Goal: Information Seeking & Learning: Learn about a topic

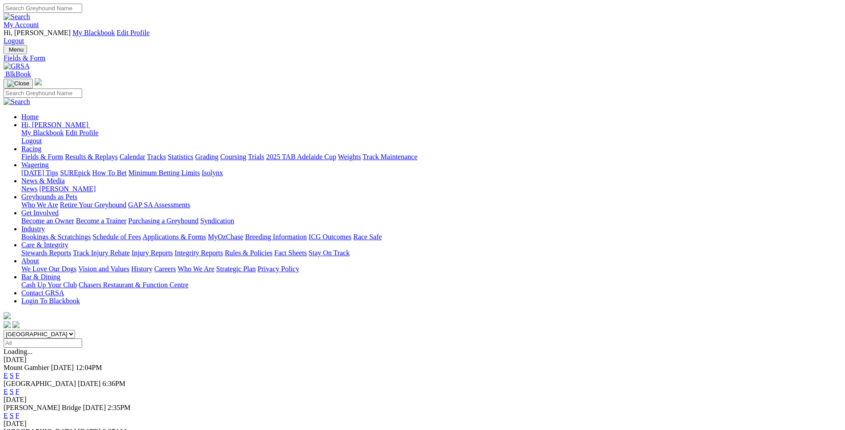
click at [4, 330] on select "South Australia New South Wales Northern Territory Queensland Tasmania Victoria…" at bounding box center [40, 334] width 72 height 8
select select "WA"
click option "[GEOGRAPHIC_DATA]" at bounding box center [0, 0] width 0 height 0
click at [8, 371] on link "E" at bounding box center [6, 375] width 4 height 8
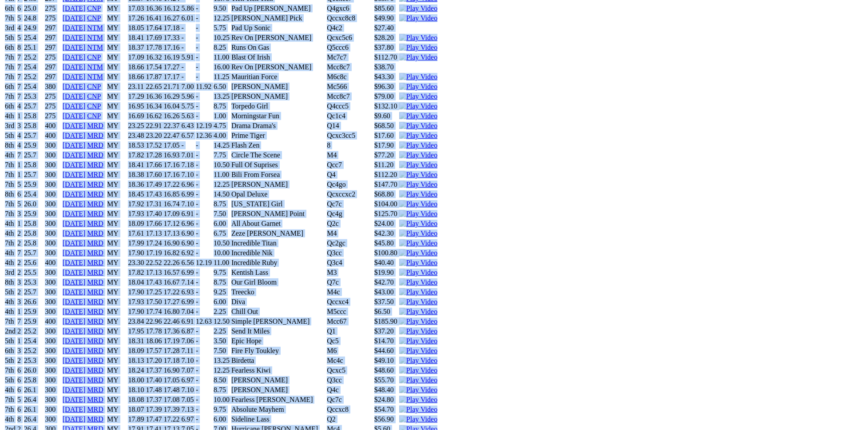
scroll to position [2720, 0]
drag, startPoint x: 131, startPoint y: 147, endPoint x: 692, endPoint y: 120, distance: 561.3
copy div "I'M Jazzy (MY) B • Black T: Kylie Mclennan Nambeelup $50.00 F B W(kg) D(m) Date…"
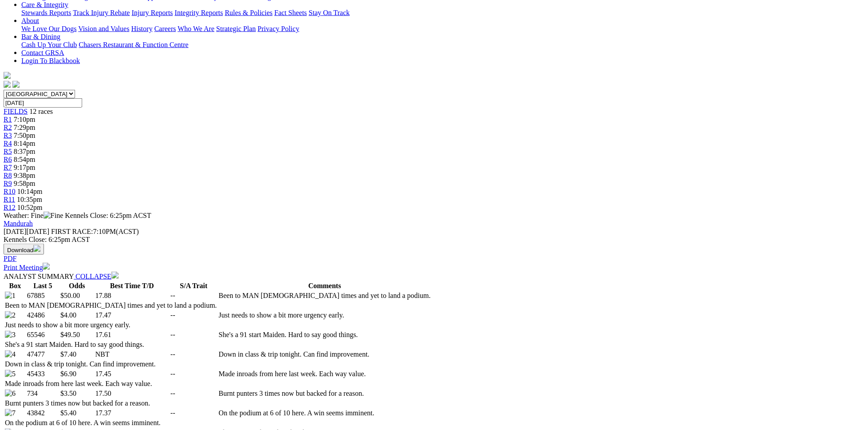
scroll to position [1, 0]
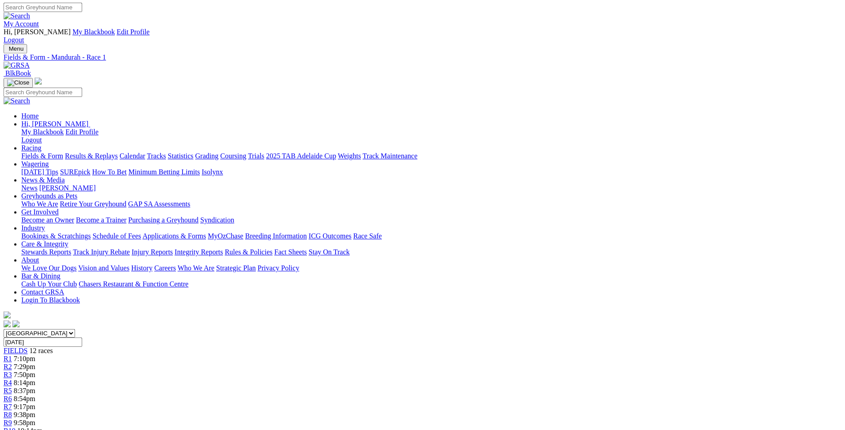
click at [36, 363] on span "7:29pm" at bounding box center [25, 367] width 22 height 8
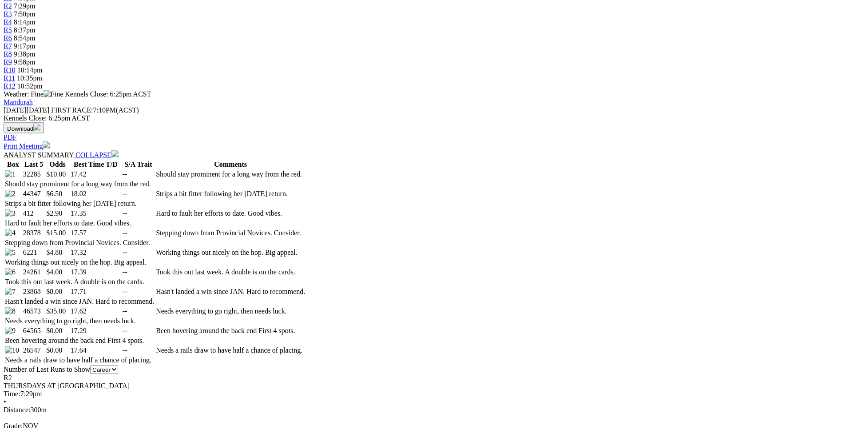
scroll to position [362, 0]
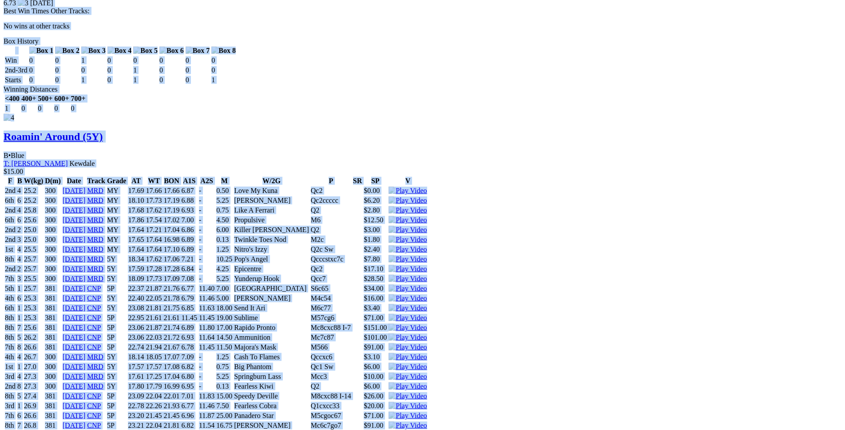
scroll to position [2673, 0]
drag, startPoint x: 129, startPoint y: 165, endPoint x: 704, endPoint y: 145, distance: 575.2
copy div "Nigella Gundi (5Y) B • Wh & Blk T: Geoff Reid Crossman $10.00 F B W(kg) D(m) Da…"
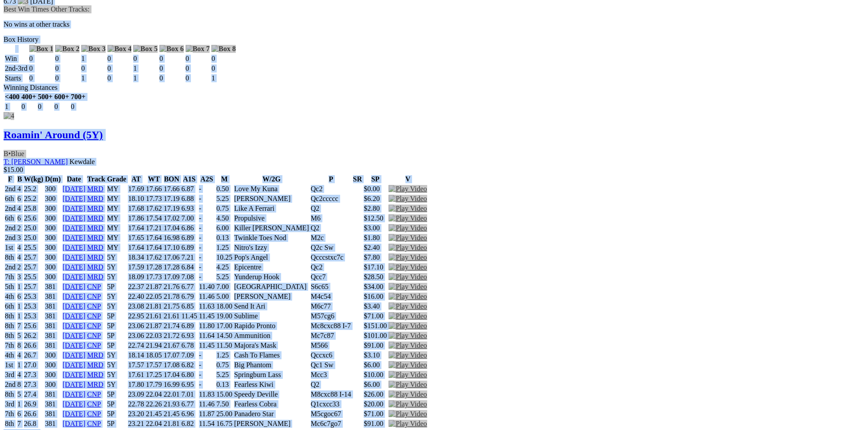
scroll to position [0, 0]
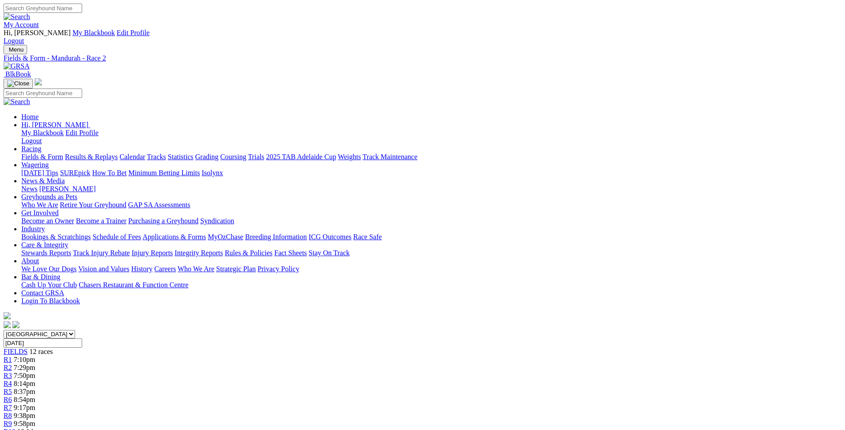
click at [12, 371] on link "R3" at bounding box center [8, 375] width 8 height 8
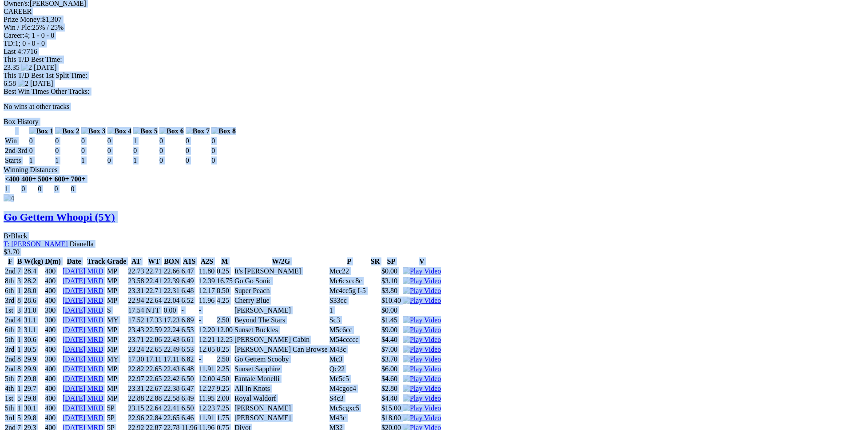
scroll to position [2447, 0]
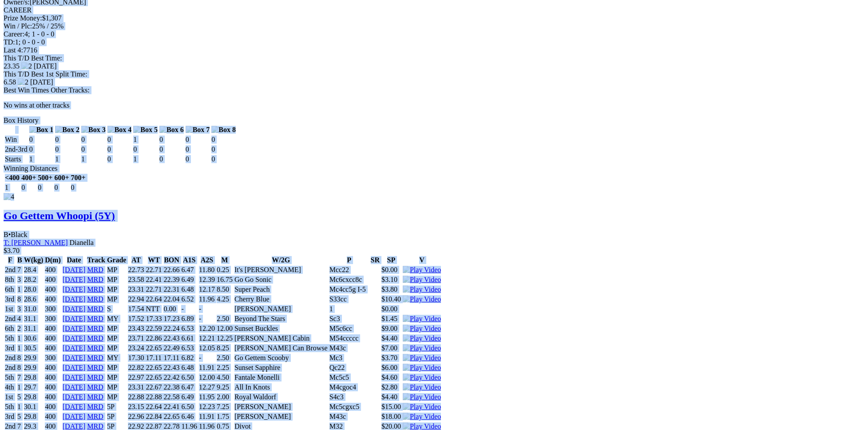
drag, startPoint x: 128, startPoint y: 150, endPoint x: 707, endPoint y: 98, distance: 582.1
copy div "Zed Gundi (5Y) D • Black T: Geoff Reid Crossman $20.00 F B W(kg) D(m) Date Trac…"
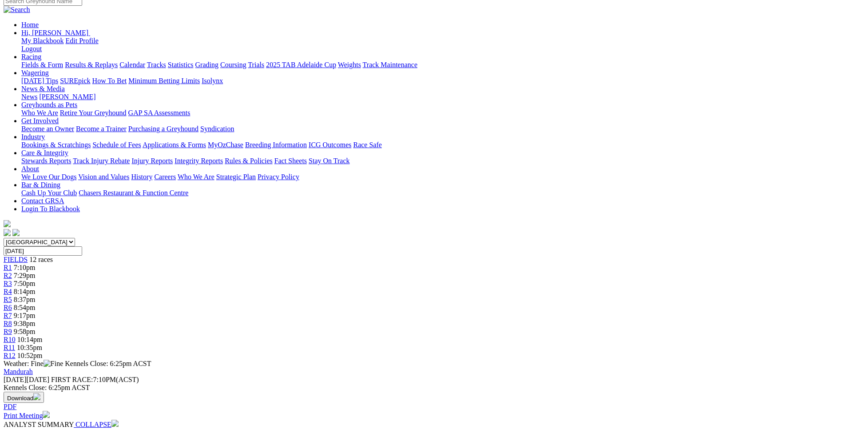
scroll to position [0, 0]
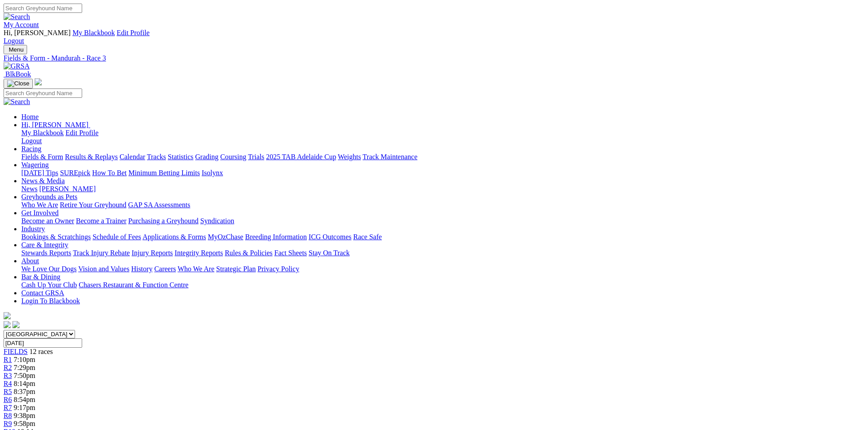
click at [12, 379] on span "R4" at bounding box center [8, 383] width 8 height 8
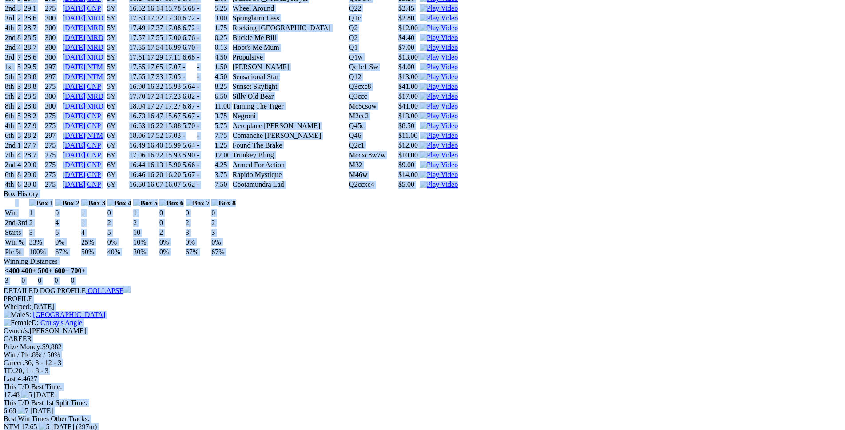
scroll to position [5767, 0]
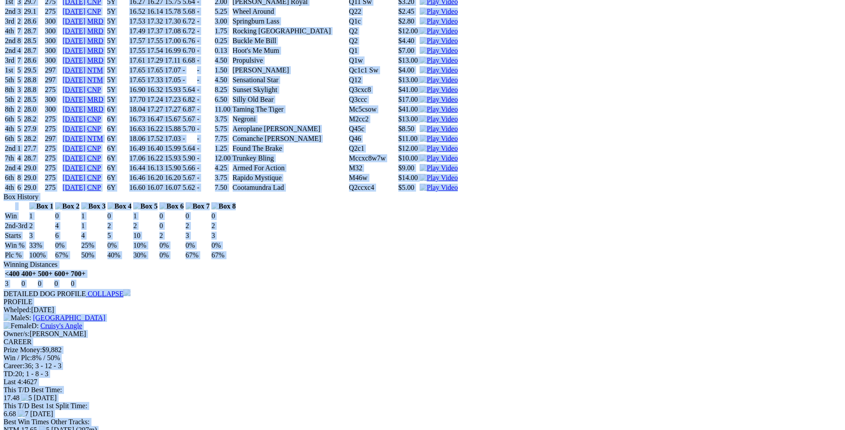
drag, startPoint x: 128, startPoint y: 11, endPoint x: 701, endPoint y: 279, distance: 632.8
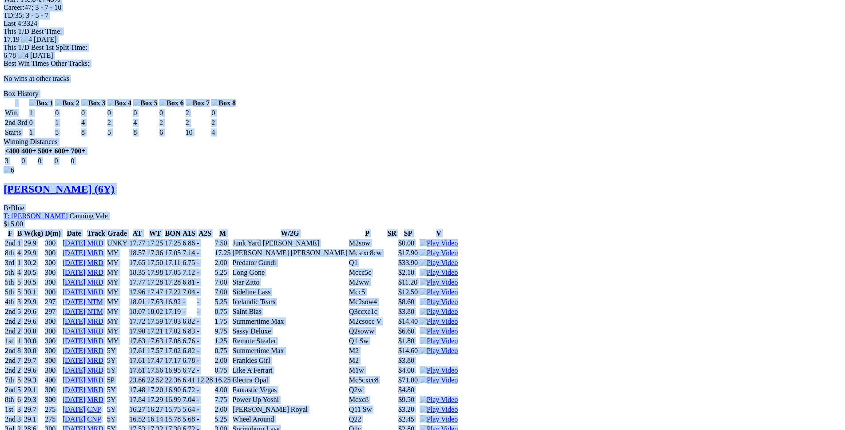
copy div "Dutch Rambo (6Y) D • Black T: Steve Van De Klashorst Nambeelup Park $3.00 F B W…"
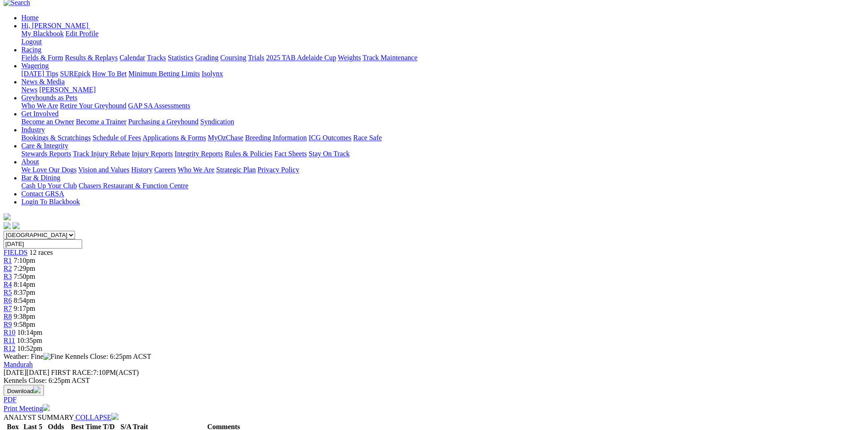
scroll to position [0, 0]
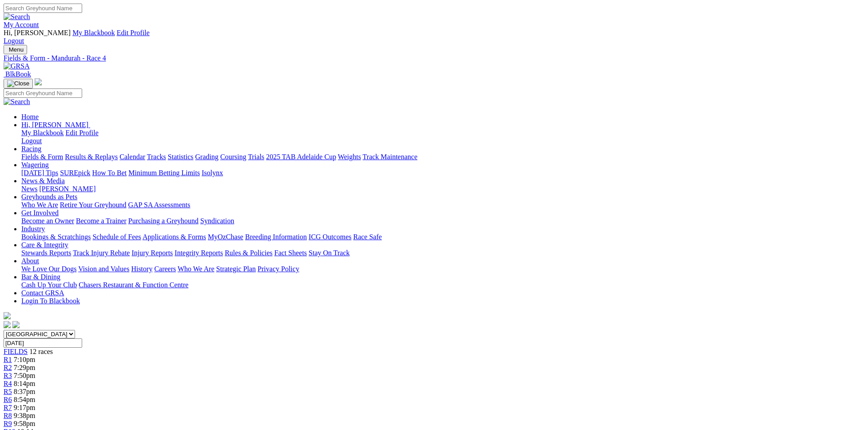
click at [376, 387] on div "R5 8:37pm" at bounding box center [423, 391] width 838 height 8
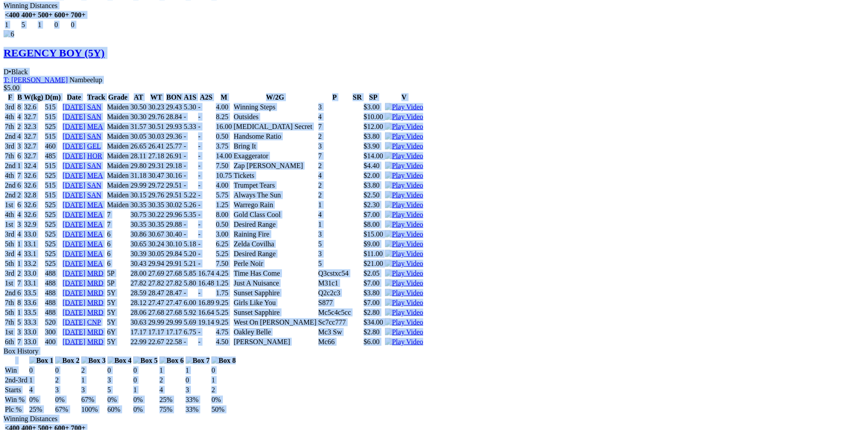
scroll to position [5937, 0]
drag, startPoint x: 165, startPoint y: 119, endPoint x: 698, endPoint y: 304, distance: 564.4
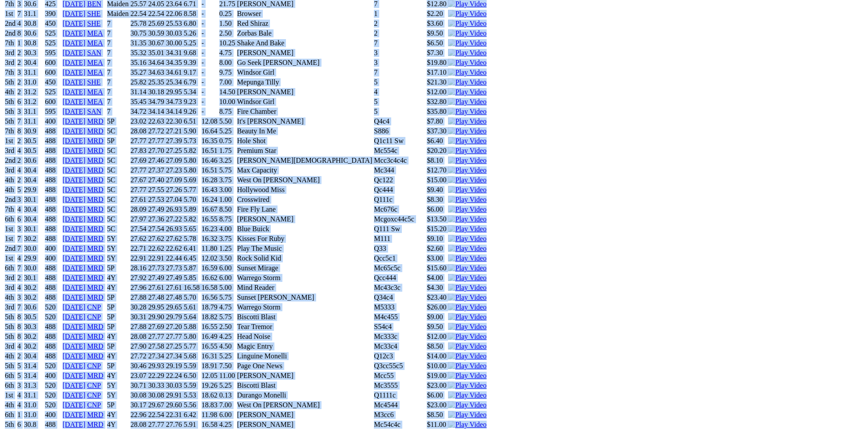
copy div "Squeeze Li (5Y) B • Brindle T: [PERSON_NAME] Canning Vale $9.10 F B W(kg) D(m) …"
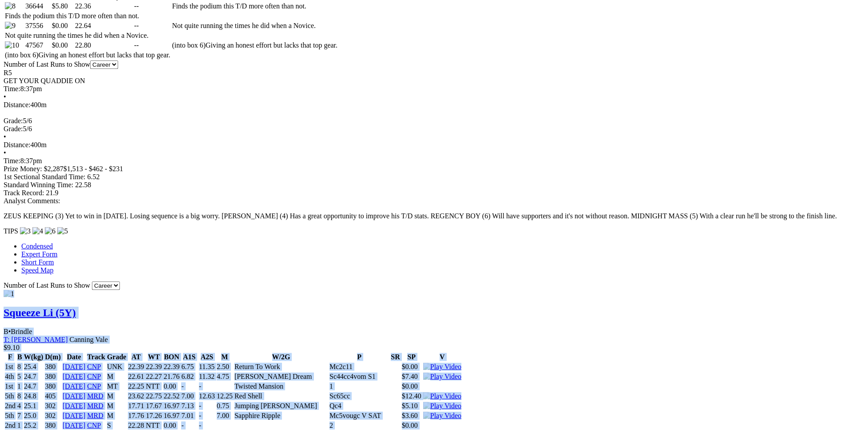
scroll to position [0, 0]
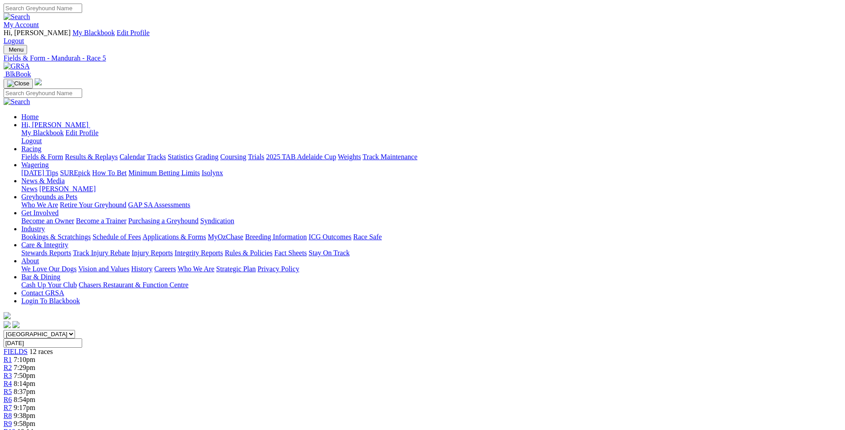
click at [36, 395] on span "8:54pm" at bounding box center [25, 399] width 22 height 8
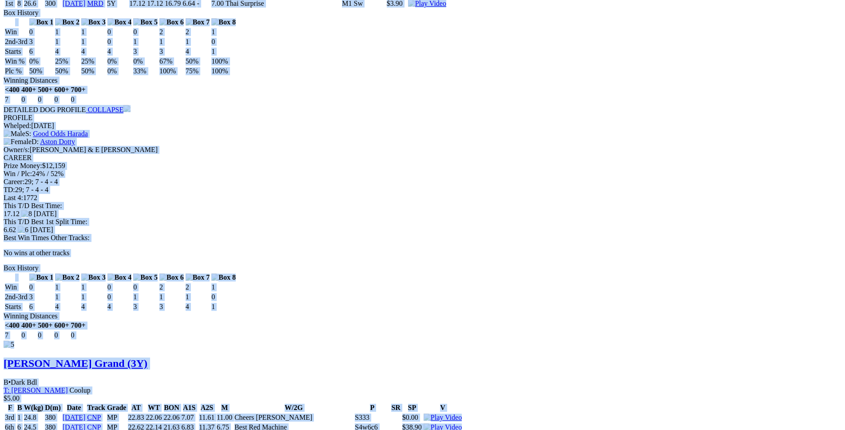
scroll to position [3851, 0]
drag, startPoint x: 129, startPoint y: 90, endPoint x: 717, endPoint y: 295, distance: 622.4
copy div "Zara's Secret (4Y) B • Wh & Rd Bdl T: Ben Maclean Southern River $5.50 F B W(kg…"
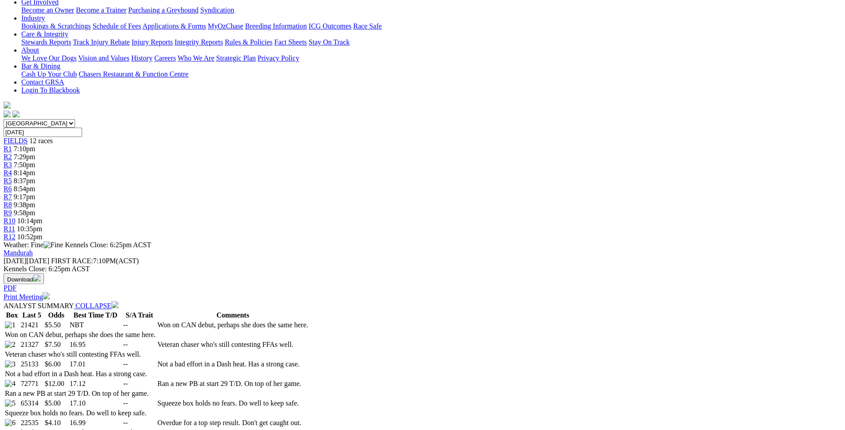
scroll to position [0, 0]
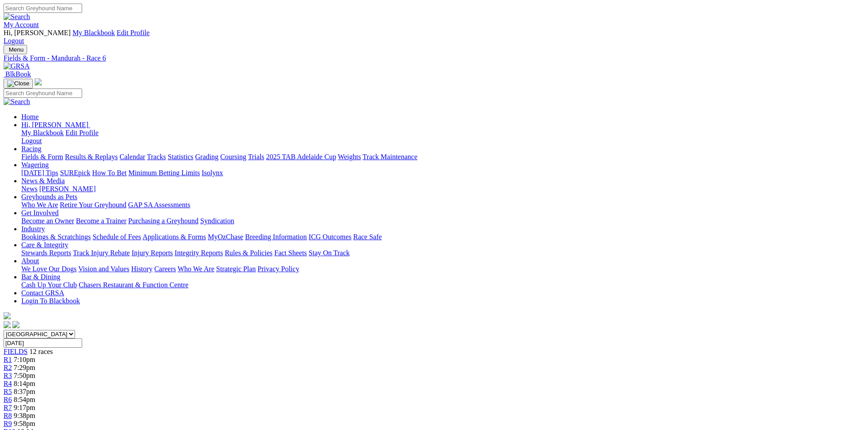
click at [63, 153] on link "Fields & Form" at bounding box center [42, 157] width 42 height 8
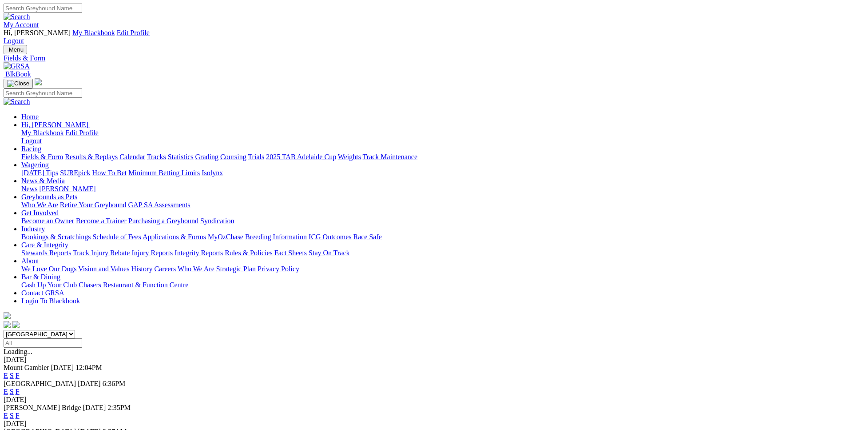
click at [63, 153] on link "Fields & Form" at bounding box center [42, 157] width 42 height 8
click at [4, 330] on select "South Australia New South Wales Northern Territory Queensland Tasmania Victoria…" at bounding box center [40, 334] width 72 height 8
select select "WA"
click option "[GEOGRAPHIC_DATA]" at bounding box center [0, 0] width 0 height 0
click at [8, 371] on link "E" at bounding box center [6, 375] width 4 height 8
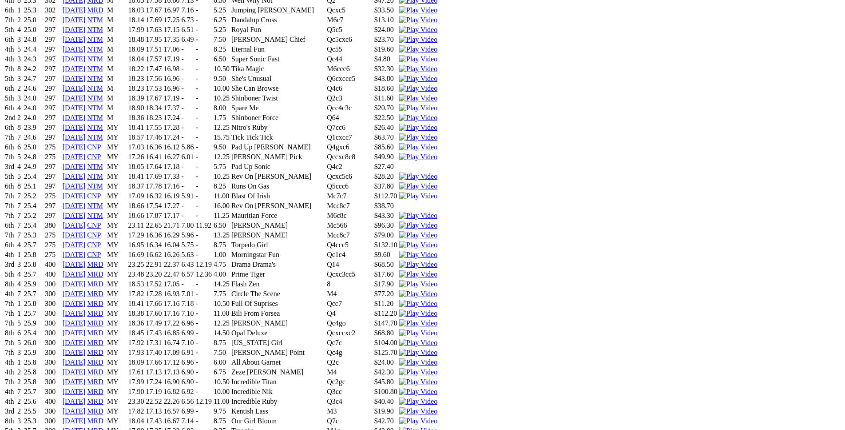
scroll to position [2622, 0]
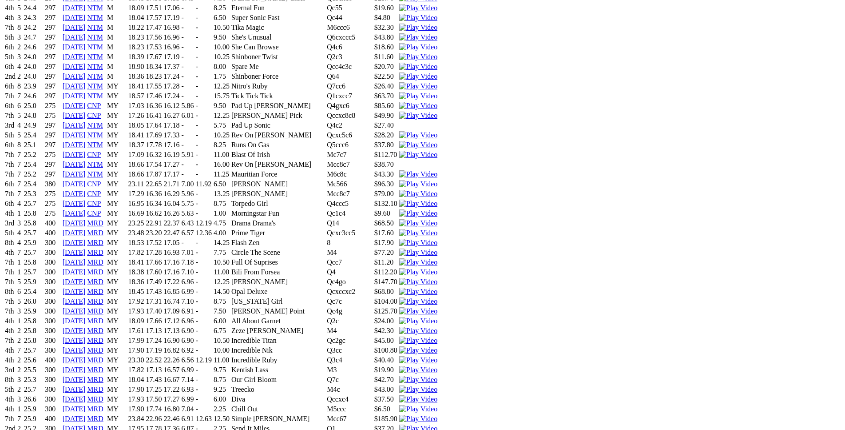
drag, startPoint x: 134, startPoint y: 227, endPoint x: 529, endPoint y: 225, distance: 394.9
copy tr "7th 7 28.6 300 23 Sep 25 MRD MY 18.13 17.52 17.30 7.02 - 8.75 Junk Yard Jeff Mc…"
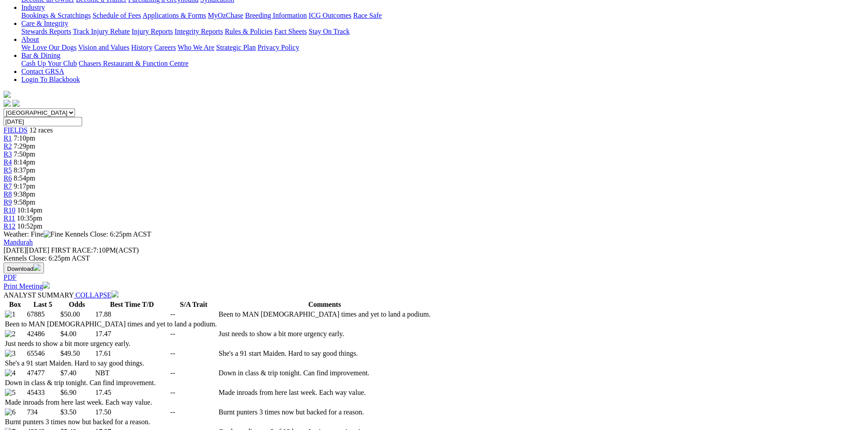
scroll to position [0, 0]
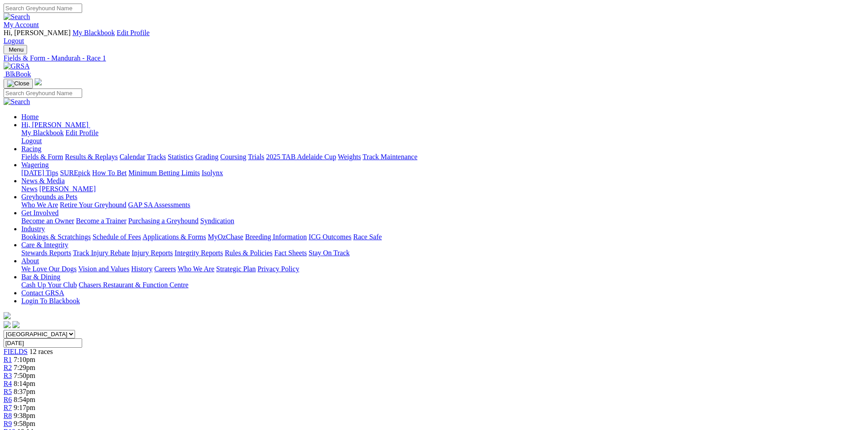
click at [12, 363] on link "R2" at bounding box center [8, 367] width 8 height 8
click at [299, 371] on div "R3 7:50pm" at bounding box center [423, 375] width 838 height 8
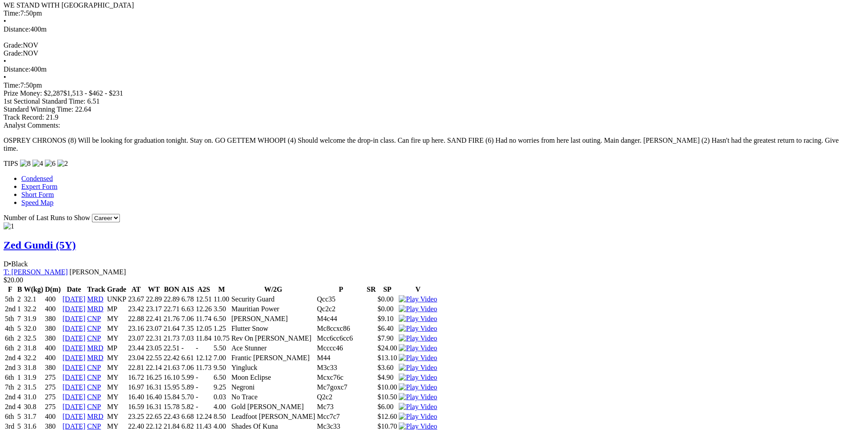
scroll to position [724, 0]
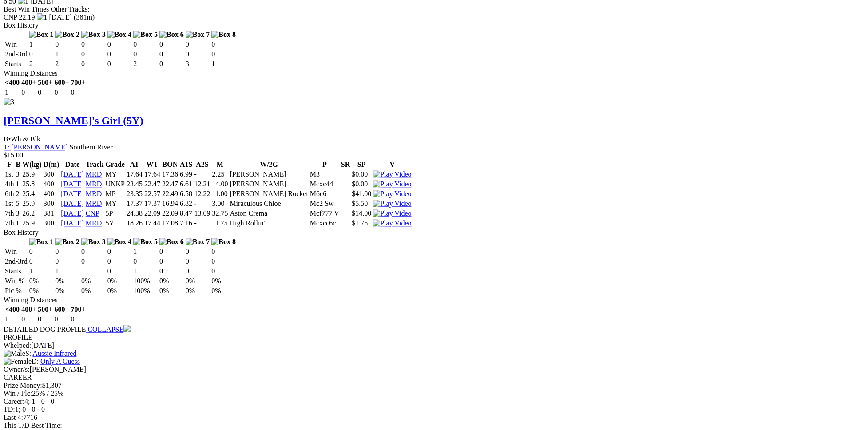
scroll to position [2080, 0]
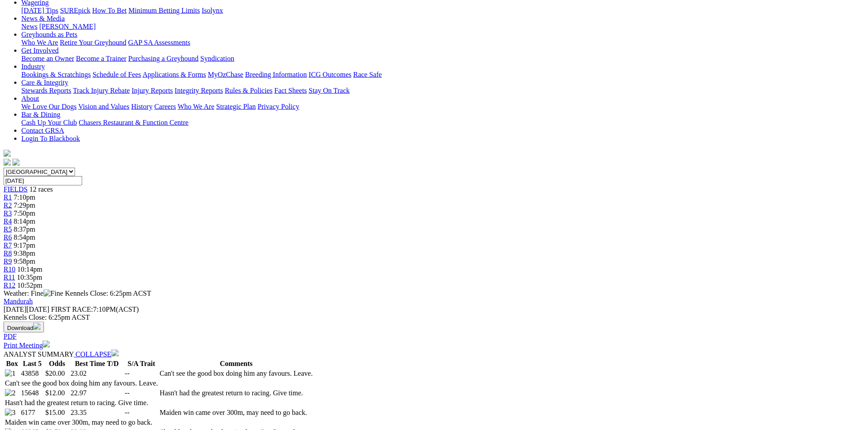
scroll to position [0, 0]
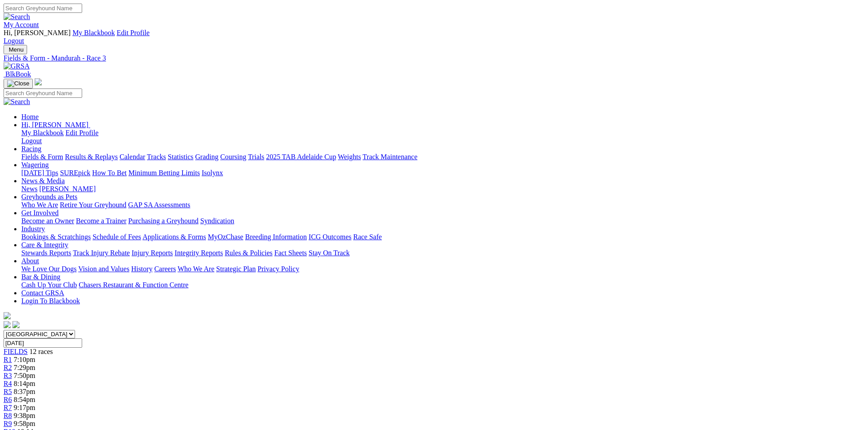
click at [12, 379] on link "R4" at bounding box center [8, 383] width 8 height 8
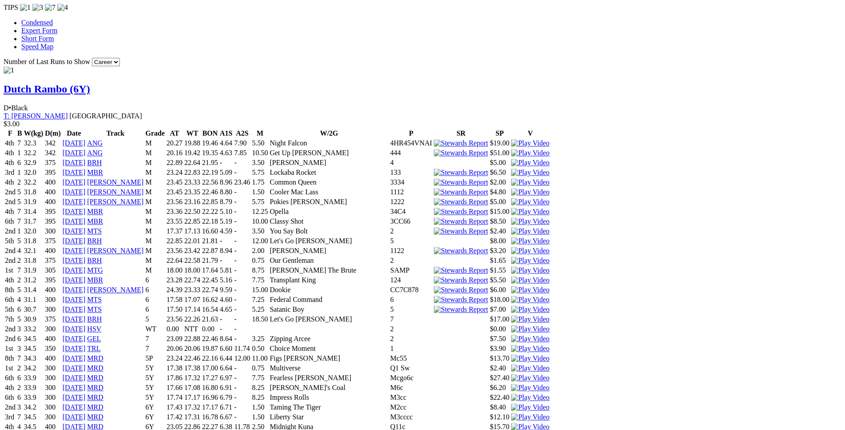
scroll to position [896, 0]
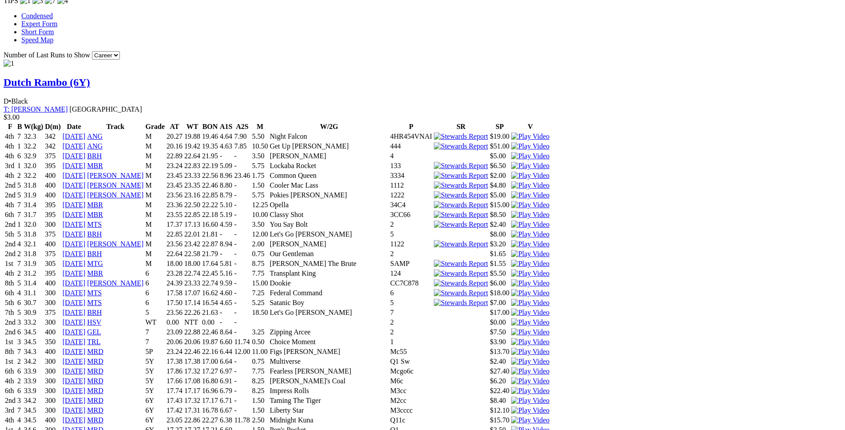
drag, startPoint x: 196, startPoint y: 197, endPoint x: 524, endPoint y: 196, distance: 328.3
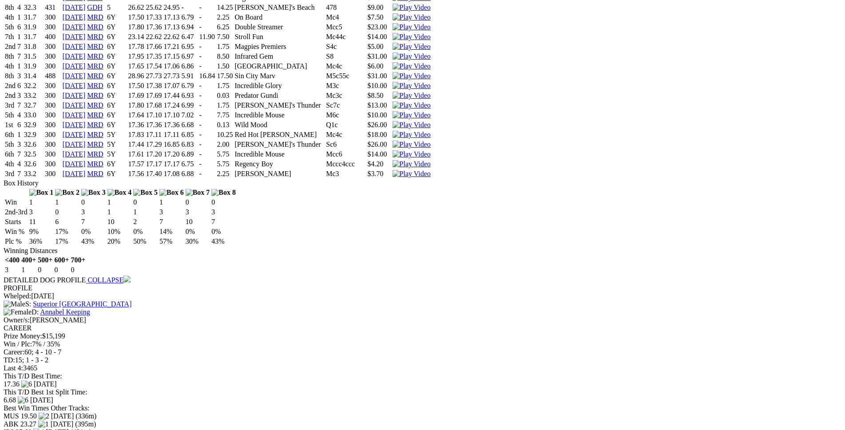
scroll to position [3534, 0]
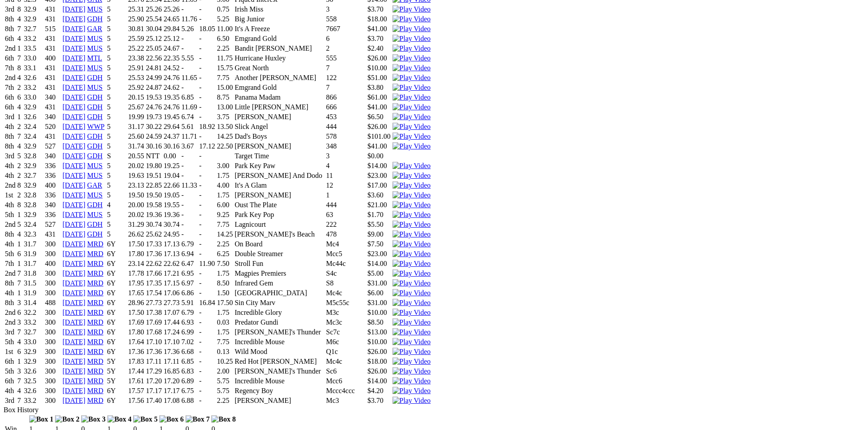
scroll to position [3307, 0]
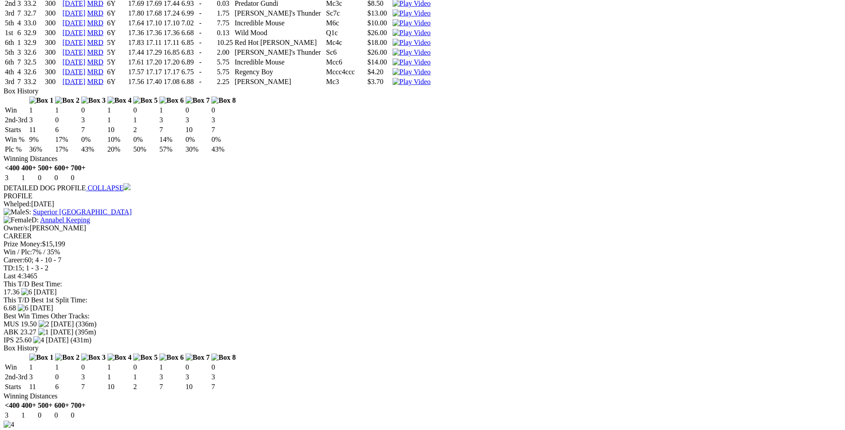
scroll to position [3624, 0]
drag, startPoint x: 259, startPoint y: 236, endPoint x: 514, endPoint y: 233, distance: 255.0
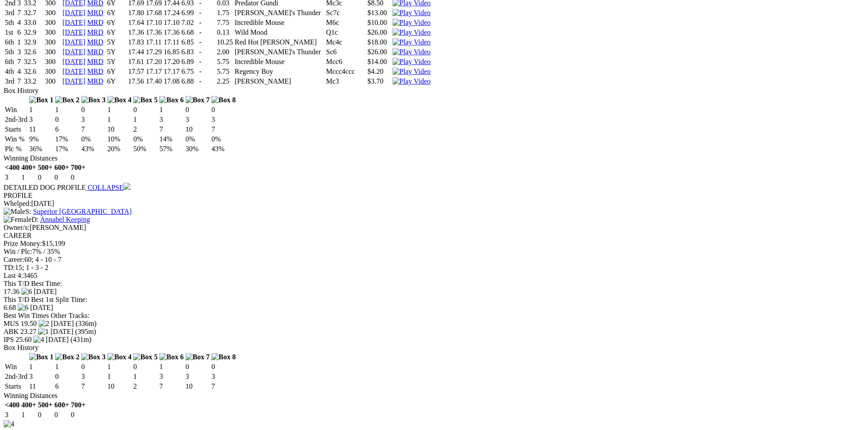
drag, startPoint x: 179, startPoint y: 237, endPoint x: 296, endPoint y: 234, distance: 117.3
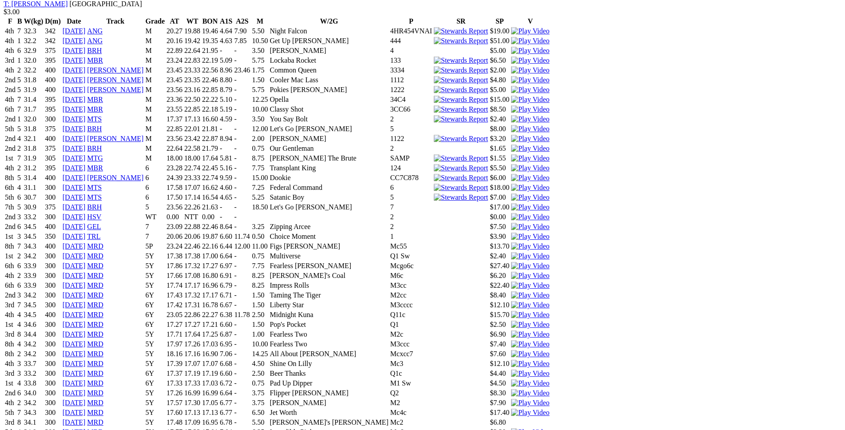
scroll to position [997, 0]
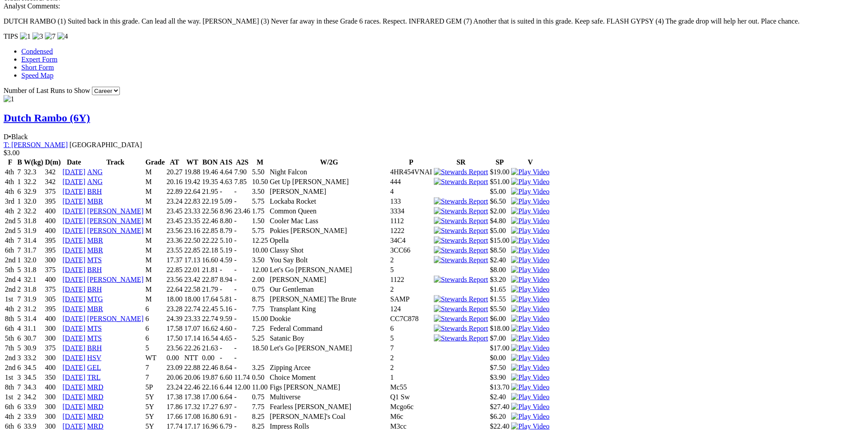
scroll to position [861, 0]
drag, startPoint x: 195, startPoint y: 186, endPoint x: 518, endPoint y: 186, distance: 322.5
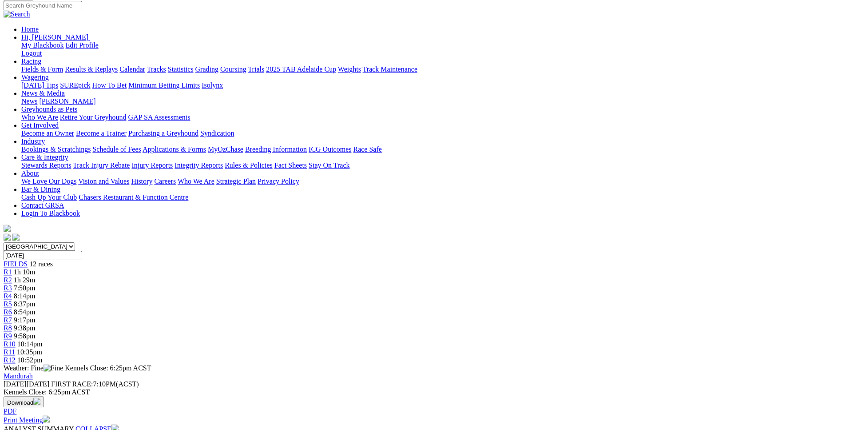
scroll to position [0, 0]
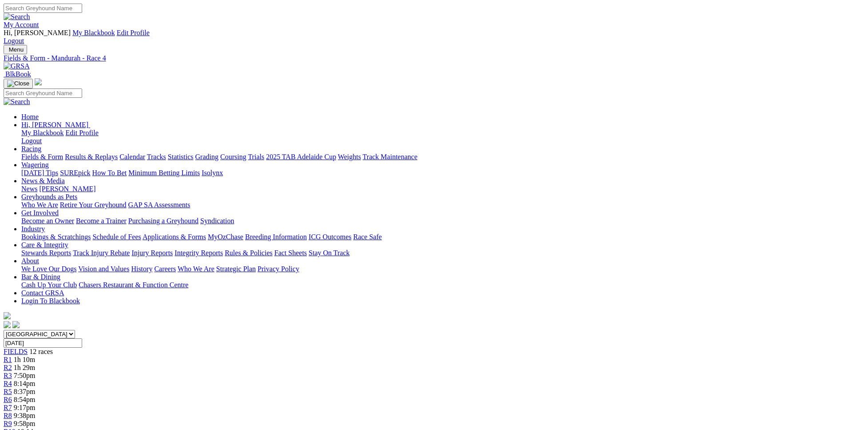
click at [12, 387] on link "R5" at bounding box center [8, 391] width 8 height 8
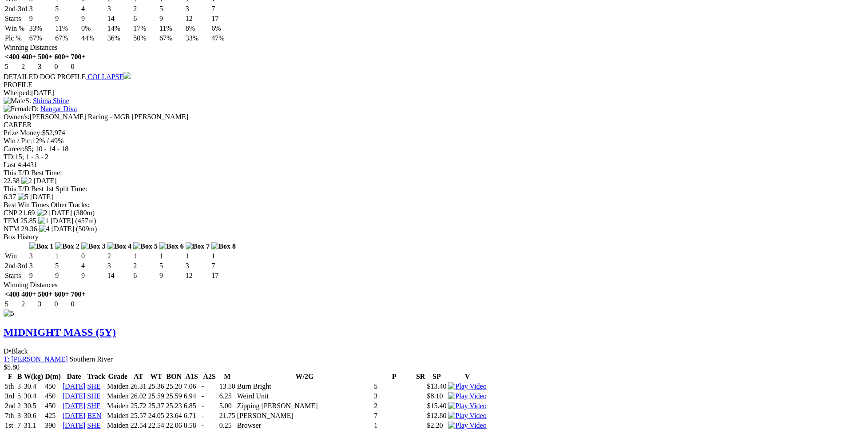
scroll to position [4621, 0]
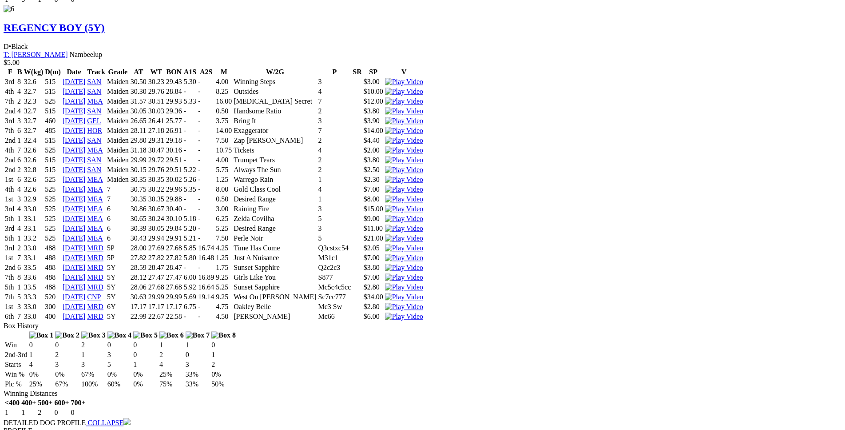
scroll to position [5967, 0]
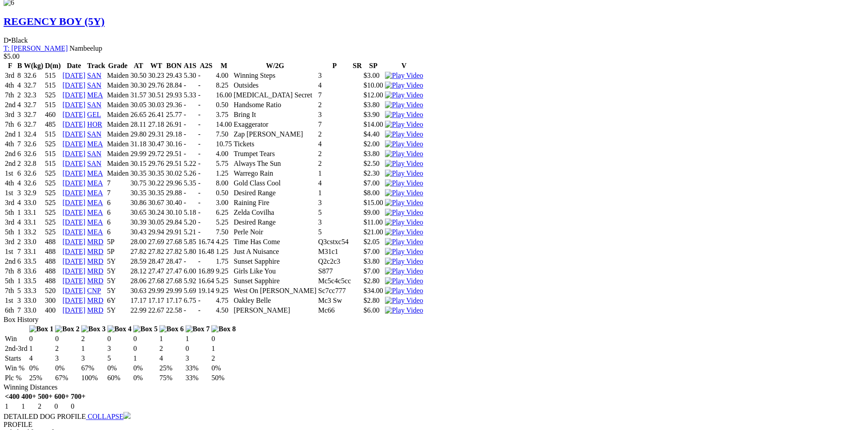
drag, startPoint x: 131, startPoint y: 275, endPoint x: 530, endPoint y: 285, distance: 399.1
copy tbody "6th 3 33.6 400 11 Sep 25 MRD 6Y 23.11 22.74 22.66 6.52 12.09 5.25 Man About Tow…"
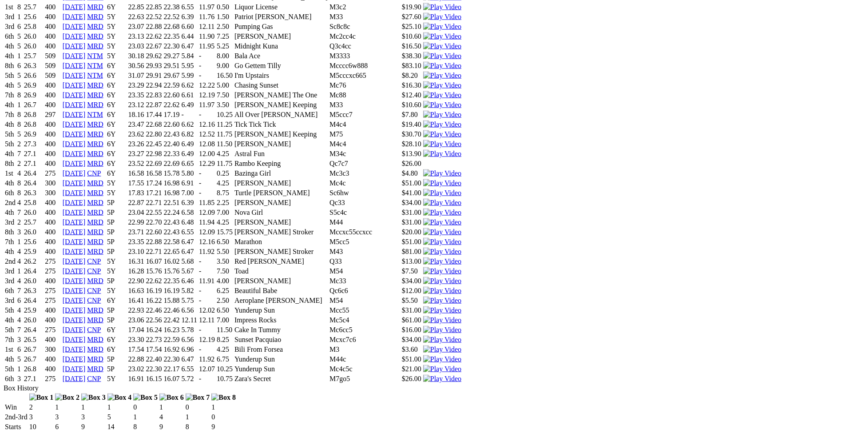
scroll to position [1405, 0]
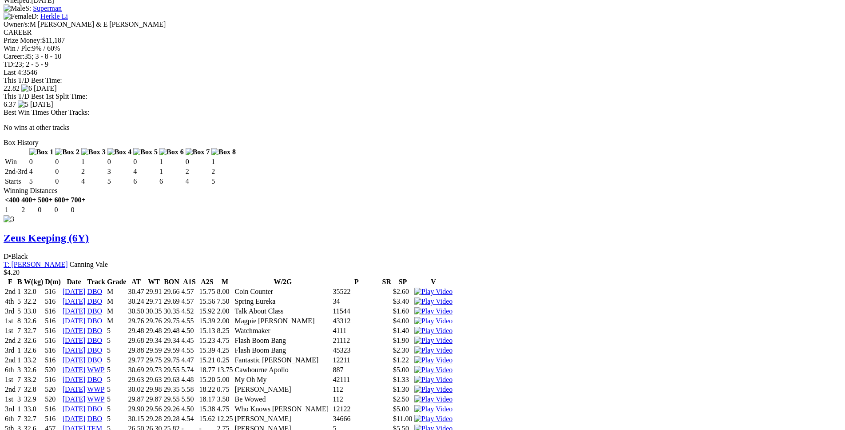
scroll to position [2673, 0]
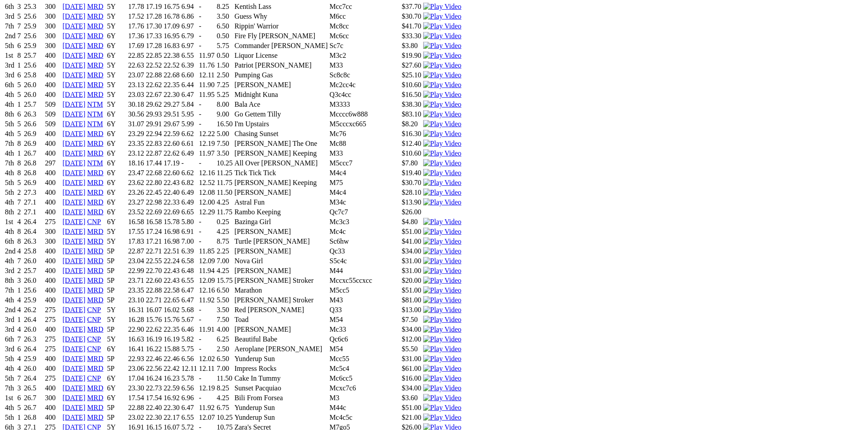
scroll to position [1359, 0]
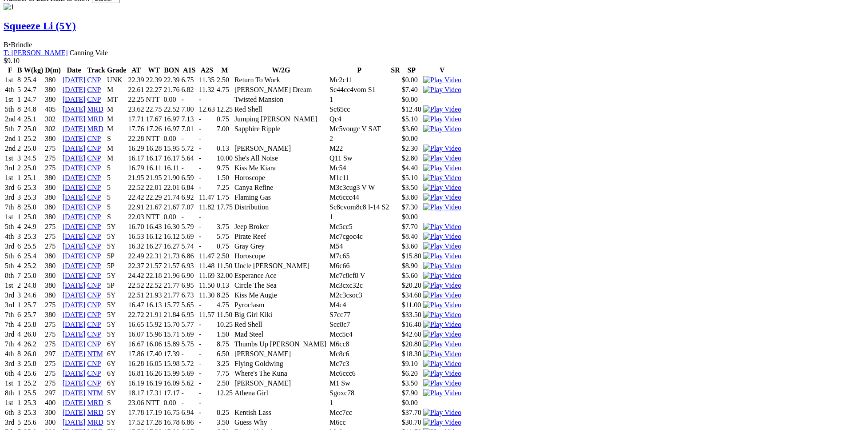
scroll to position [951, 0]
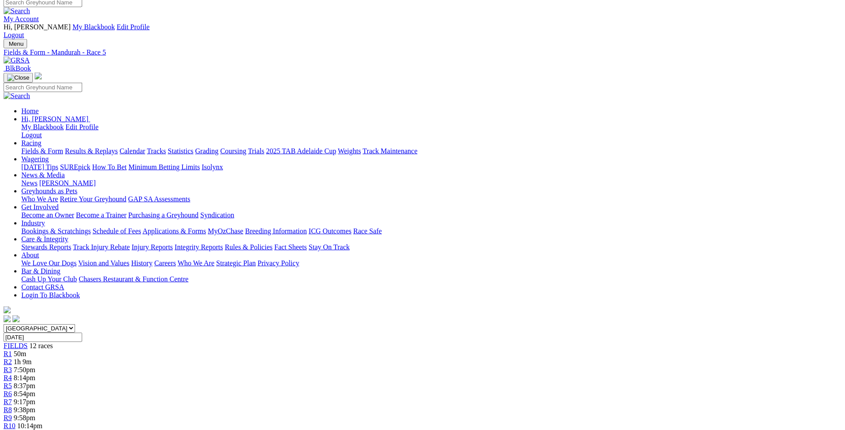
scroll to position [0, 0]
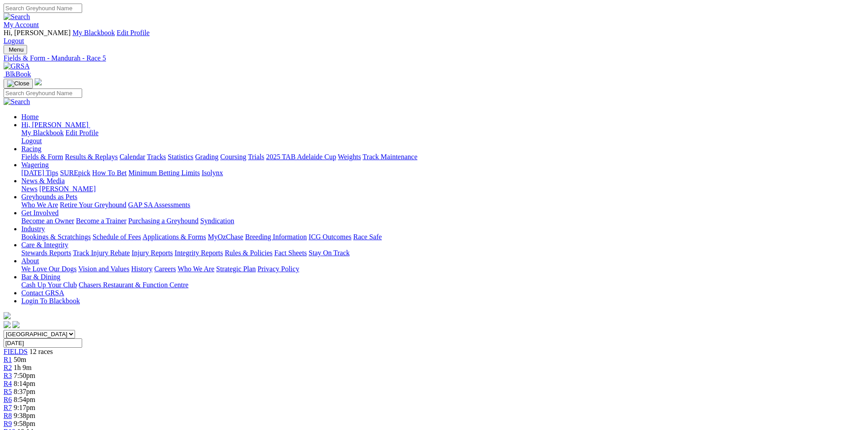
click at [12, 395] on link "R6" at bounding box center [8, 399] width 8 height 8
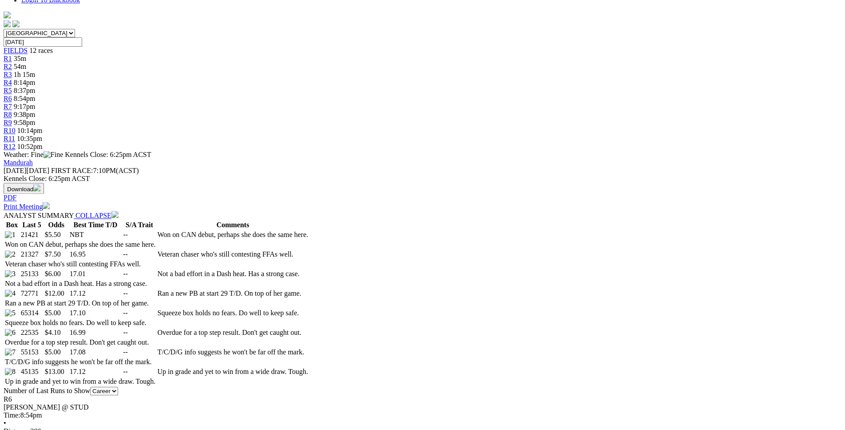
scroll to position [303, 0]
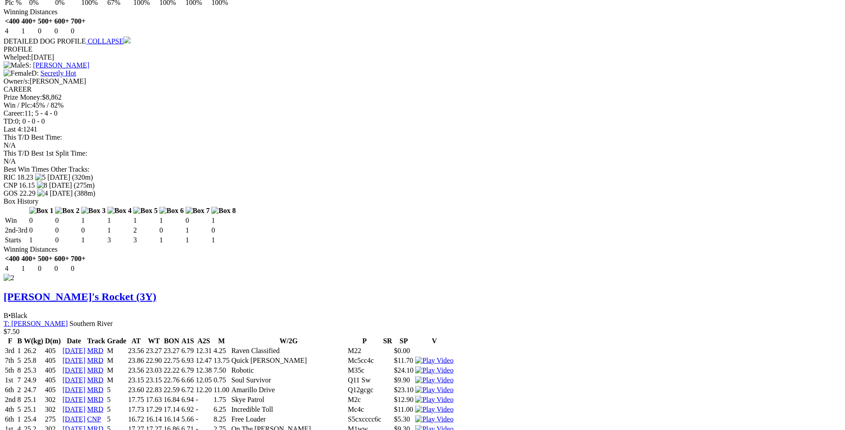
scroll to position [1164, 0]
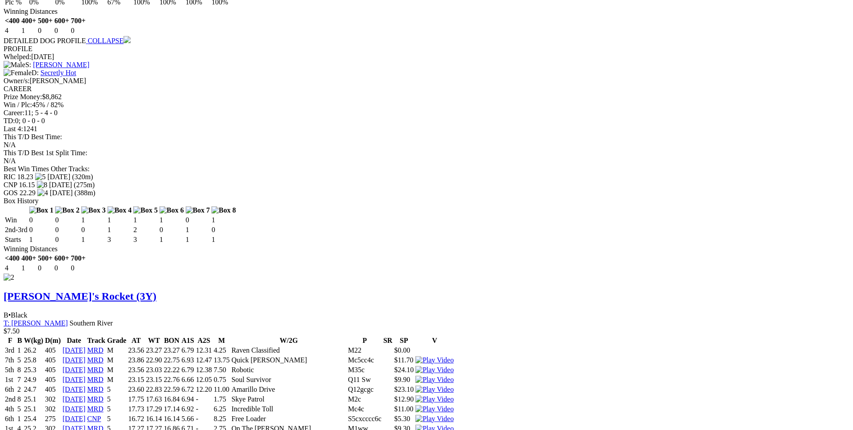
drag, startPoint x: 676, startPoint y: 189, endPoint x: 345, endPoint y: 229, distance: 333.8
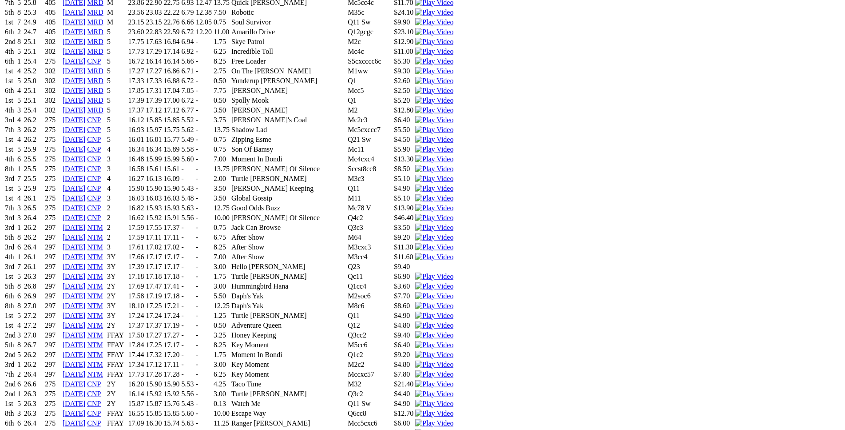
scroll to position [1630, 0]
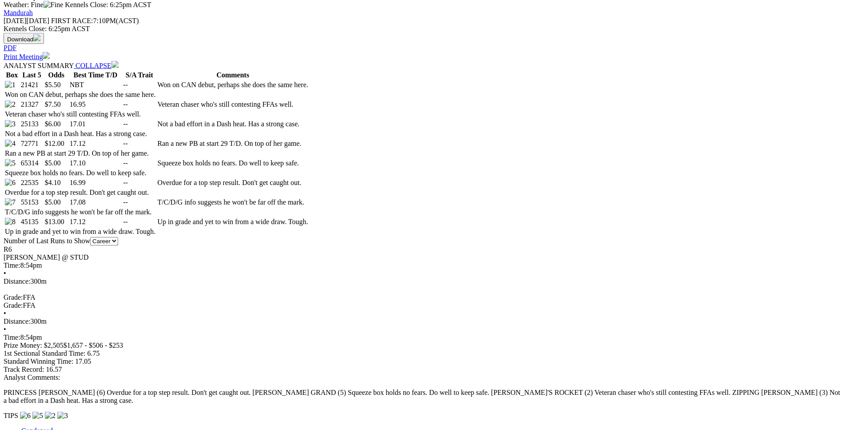
scroll to position [453, 0]
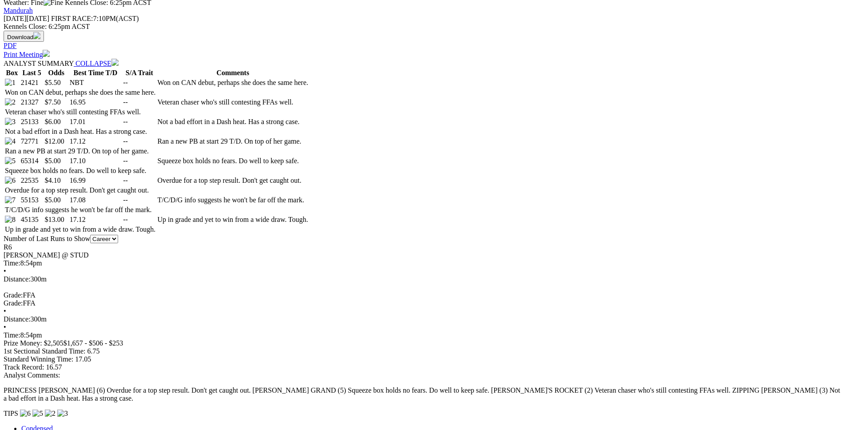
drag, startPoint x: 183, startPoint y: 92, endPoint x: 507, endPoint y: 92, distance: 323.4
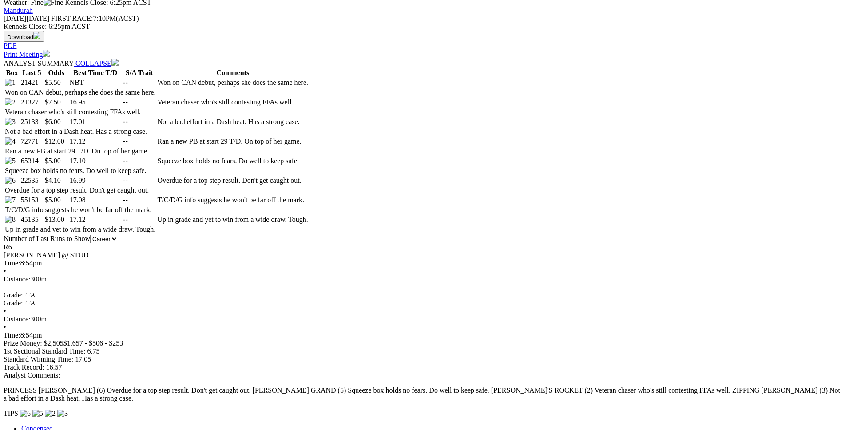
drag, startPoint x: 179, startPoint y: 93, endPoint x: 514, endPoint y: 90, distance: 335.0
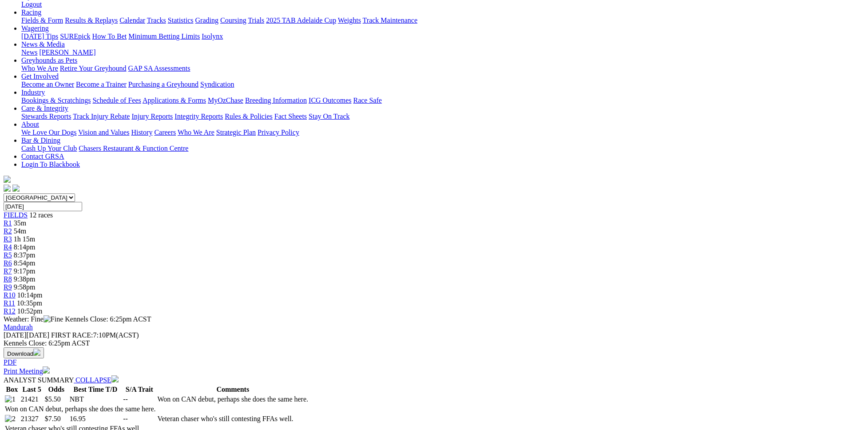
scroll to position [136, 0]
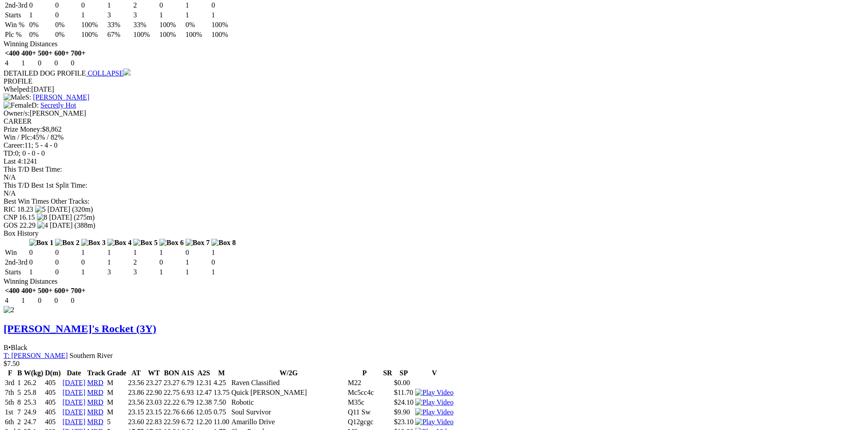
scroll to position [1132, 0]
drag, startPoint x: 167, startPoint y: 277, endPoint x: 243, endPoint y: 281, distance: 76.1
drag, startPoint x: 172, startPoint y: 274, endPoint x: 502, endPoint y: 274, distance: 330.5
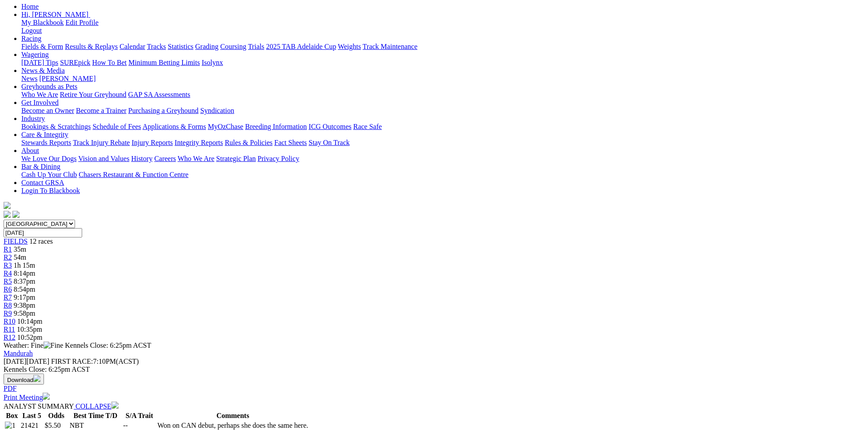
scroll to position [0, 0]
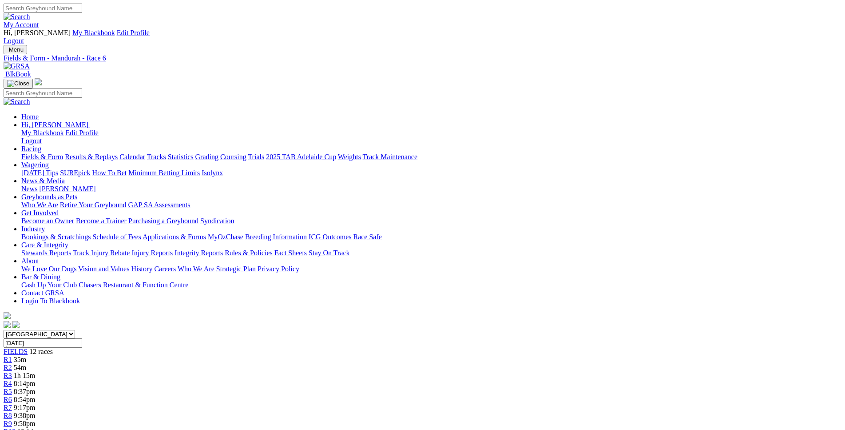
click at [36, 403] on span "9:17pm" at bounding box center [25, 407] width 22 height 8
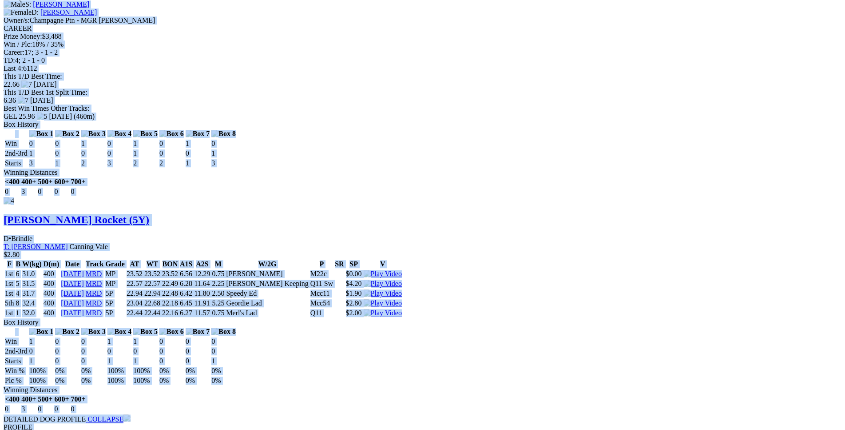
scroll to position [2674, 0]
drag, startPoint x: 129, startPoint y: 227, endPoint x: 700, endPoint y: 327, distance: 579.2
copy div "Man About Town (5Y) D • Fawn T: [PERSON_NAME] $15.00 F B W(kg) D(m) Date Track …"
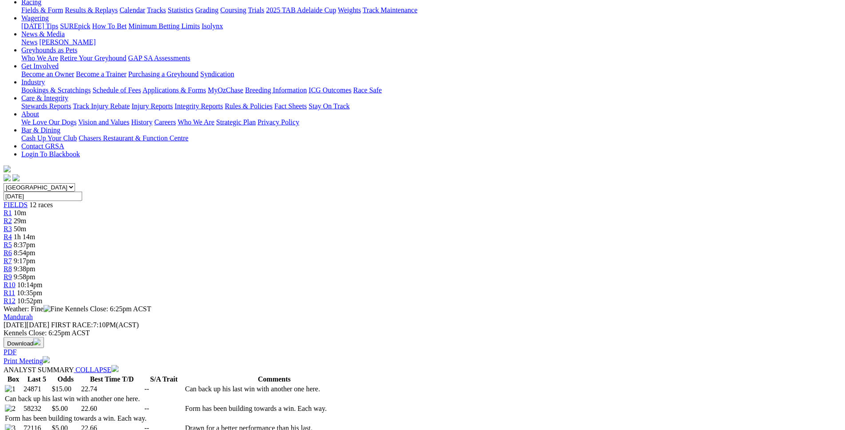
scroll to position [0, 0]
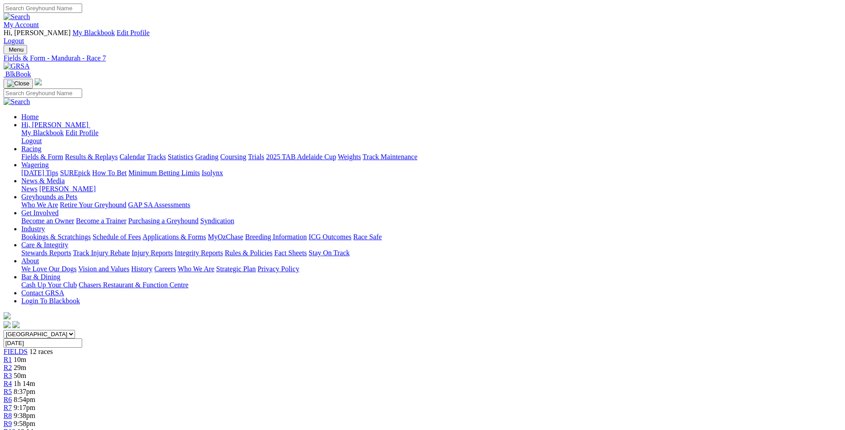
click at [36, 411] on span "9:38pm" at bounding box center [25, 415] width 22 height 8
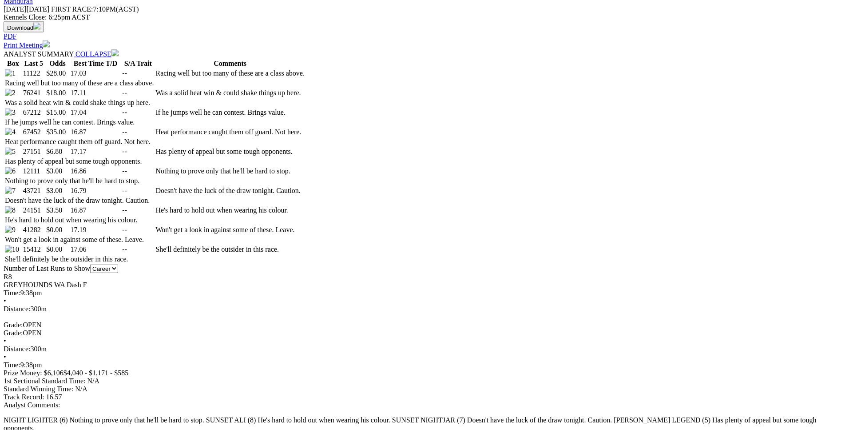
scroll to position [462, 0]
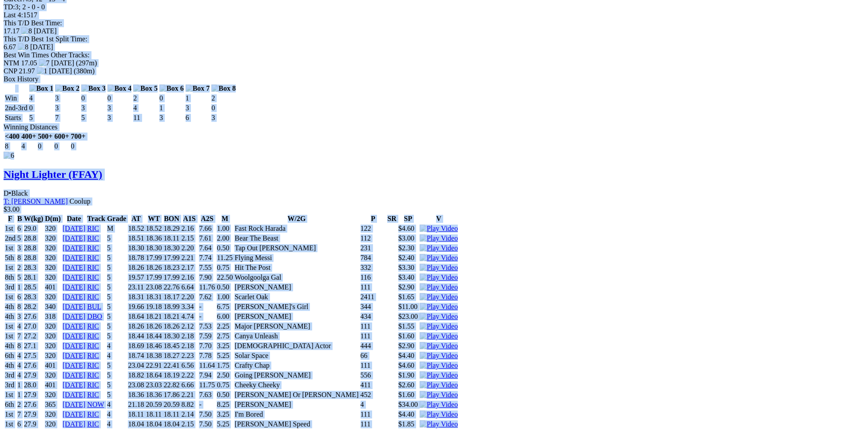
scroll to position [4994, 0]
drag, startPoint x: 128, startPoint y: 67, endPoint x: 709, endPoint y: 239, distance: 607.0
copy div "REDHOT MONEY (5Y) B • Wh & Blk T: [PERSON_NAME] $28.00 F B W(kg) D(m) Date Trac…"
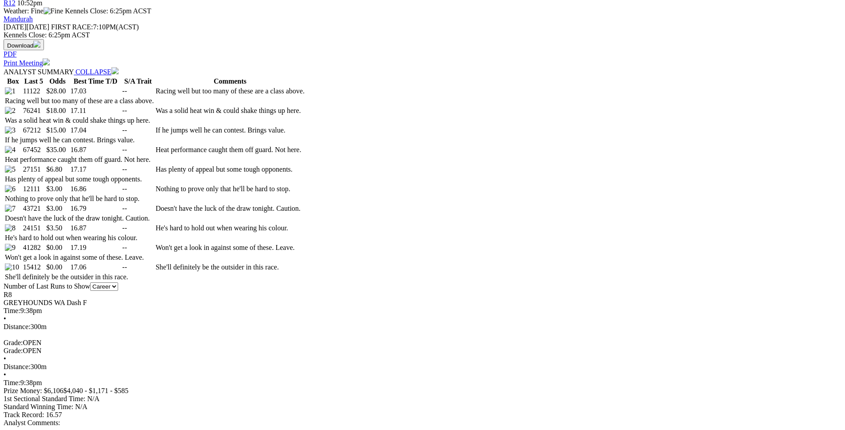
scroll to position [0, 0]
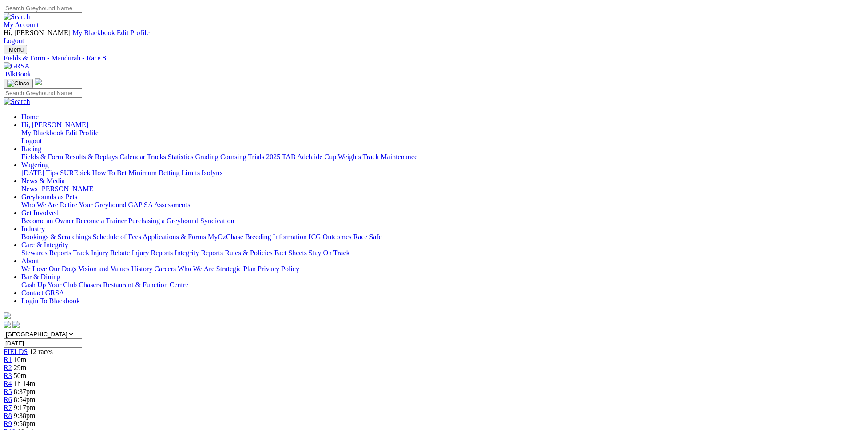
click at [549, 419] on div "R9 9:58pm" at bounding box center [423, 423] width 838 height 8
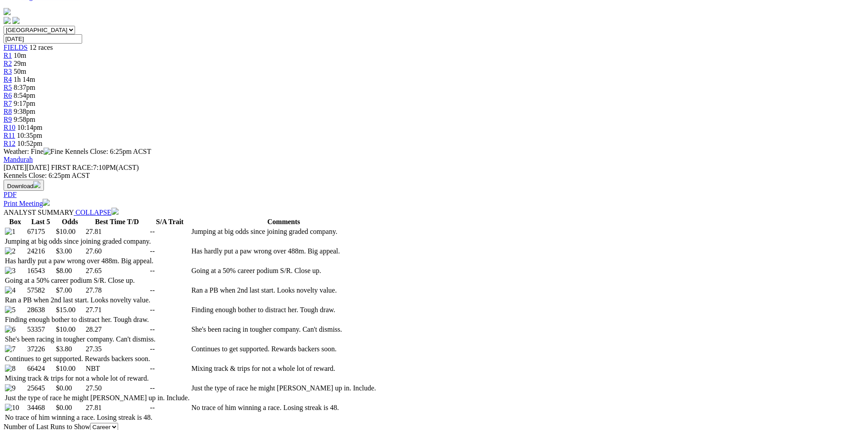
scroll to position [304, 0]
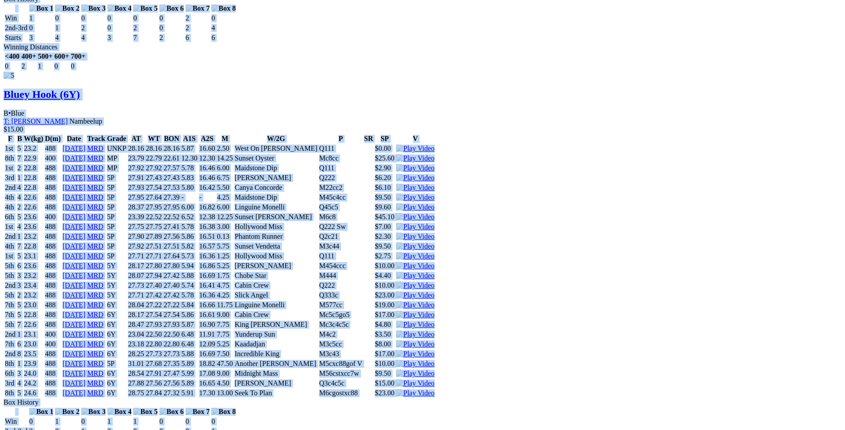
drag, startPoint x: 128, startPoint y: 225, endPoint x: 694, endPoint y: 294, distance: 570.2
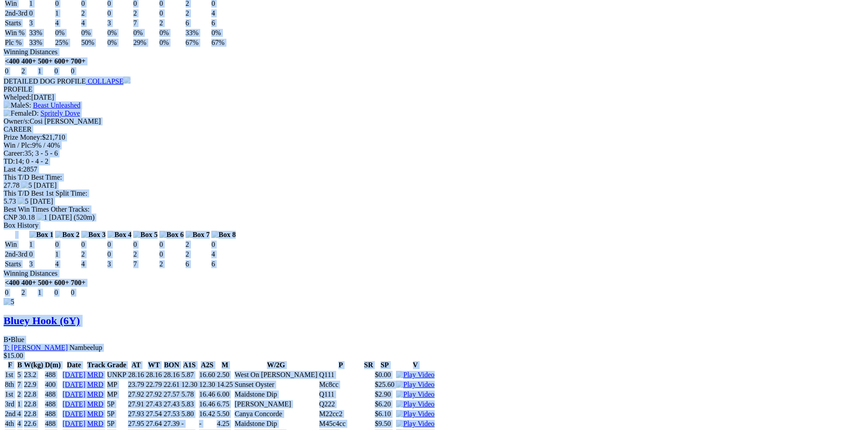
scroll to position [3432, 0]
copy div "Zipping [GEOGRAPHIC_DATA] (5Y) B • Red Fwn T: [PERSON_NAME] $10.00 F B W(kg) D(…"
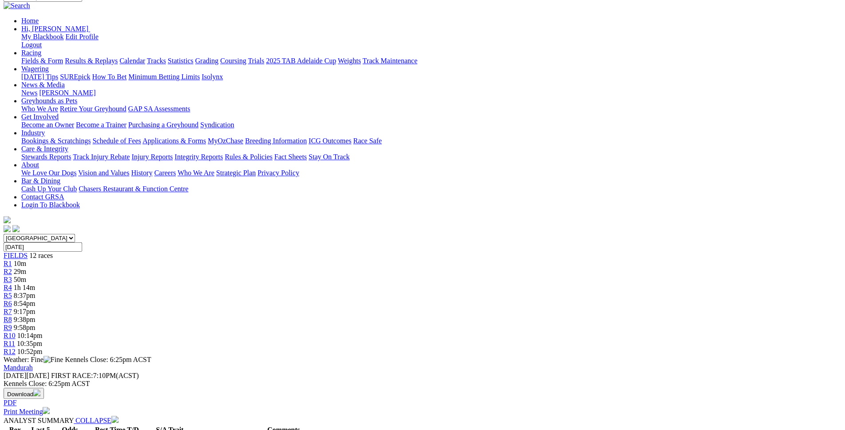
scroll to position [0, 0]
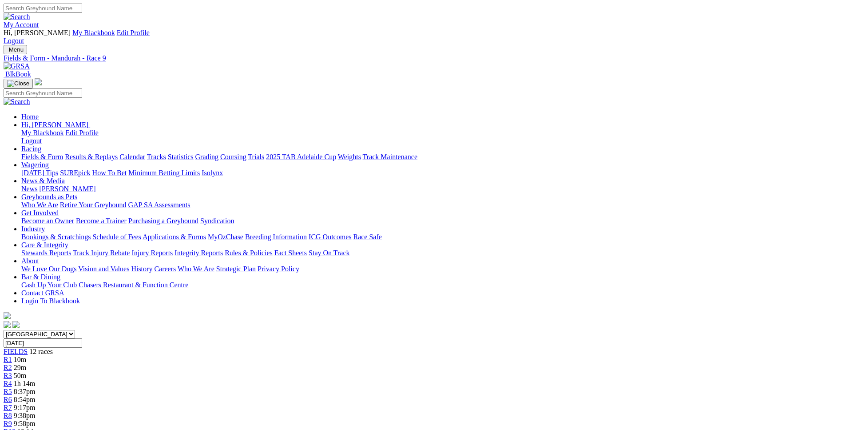
click at [588, 427] on div "R10 10:14pm" at bounding box center [423, 431] width 838 height 8
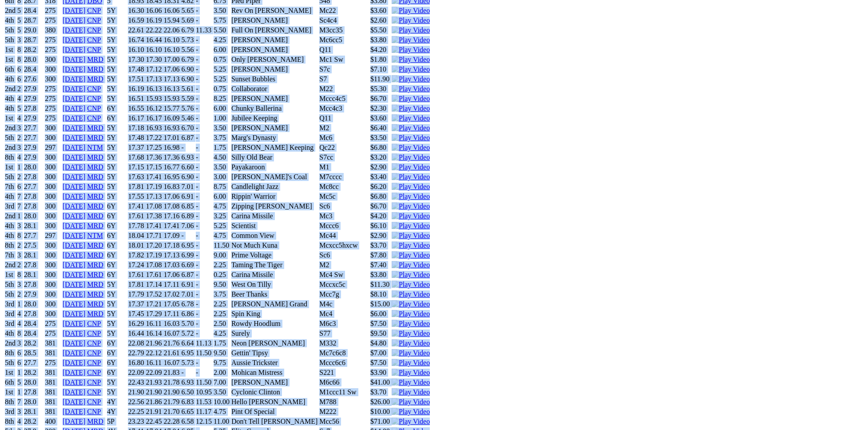
scroll to position [4259, 0]
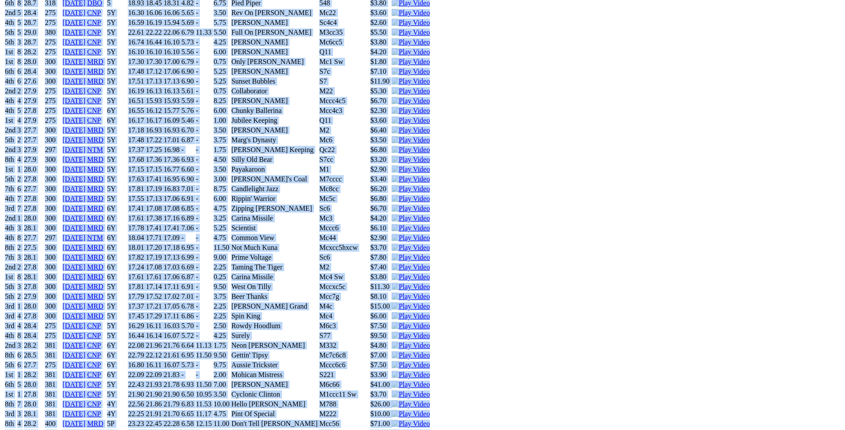
drag, startPoint x: 131, startPoint y: 139, endPoint x: 695, endPoint y: 313, distance: 591.0
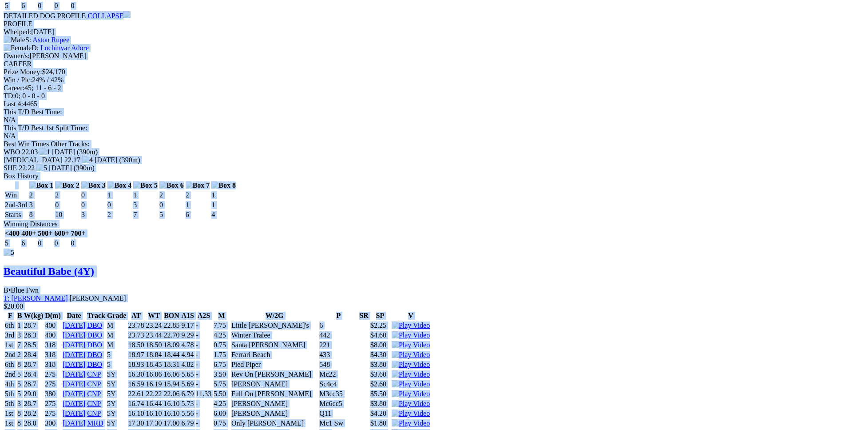
copy div "Wise Koonac (4Y) B • Blue T: [PERSON_NAME] Nambeelup Park $15.00 F B W(kg) D(m)…"
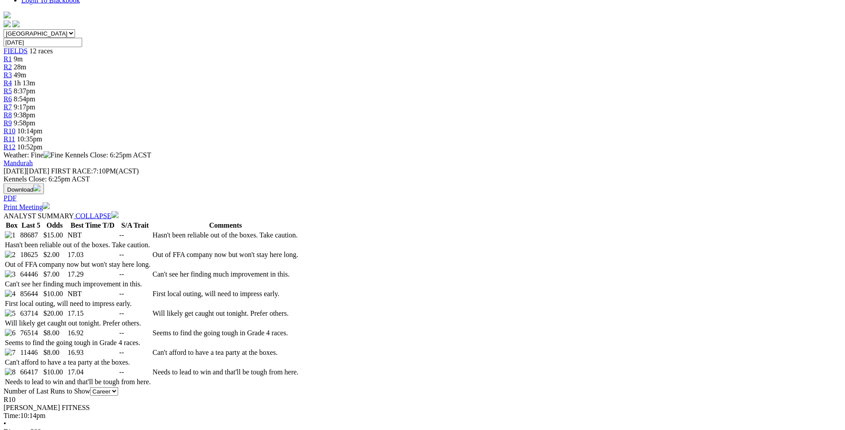
scroll to position [0, 0]
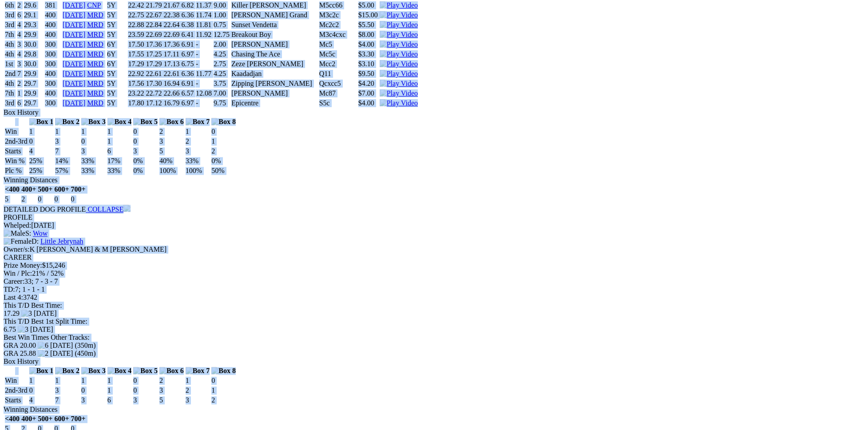
scroll to position [5075, 0]
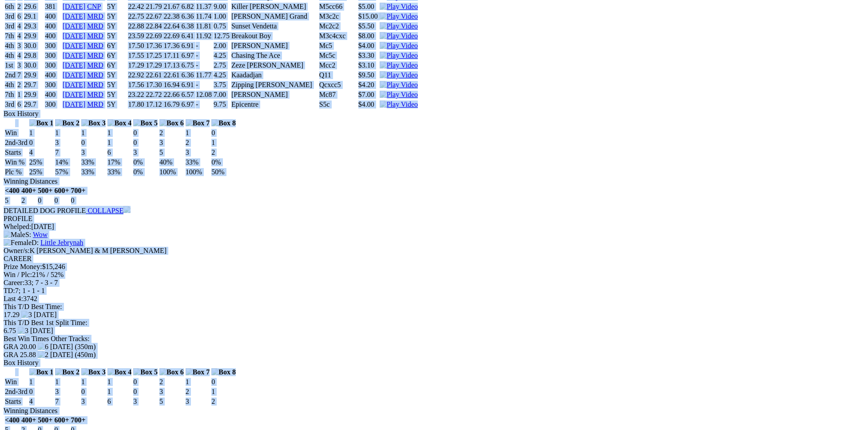
drag, startPoint x: 130, startPoint y: 33, endPoint x: 695, endPoint y: 364, distance: 655.1
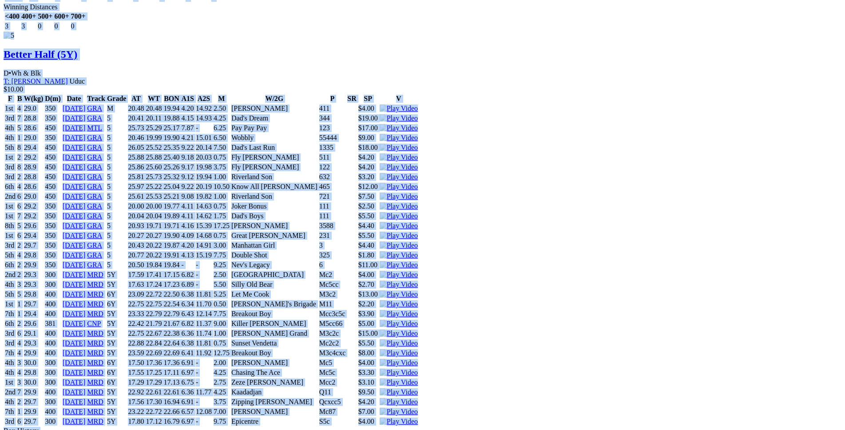
scroll to position [4758, 0]
copy div "Thai Surprise (5Y) D • Black T: Barry Mcpherson Southern River $12.00 F B W(kg)…"
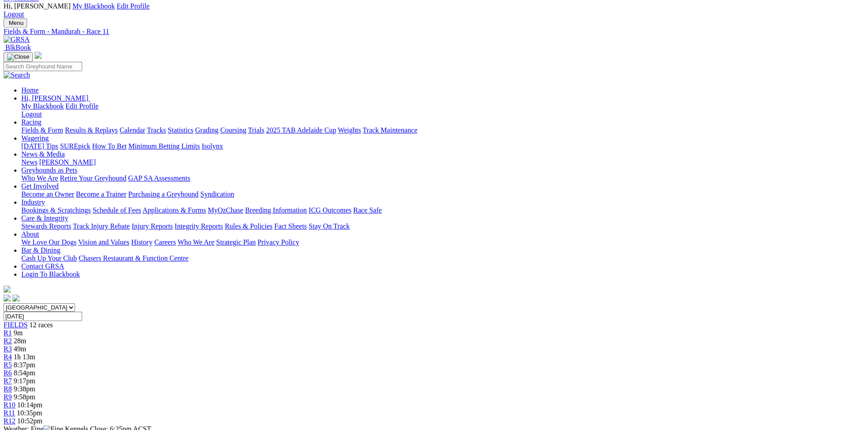
scroll to position [0, 0]
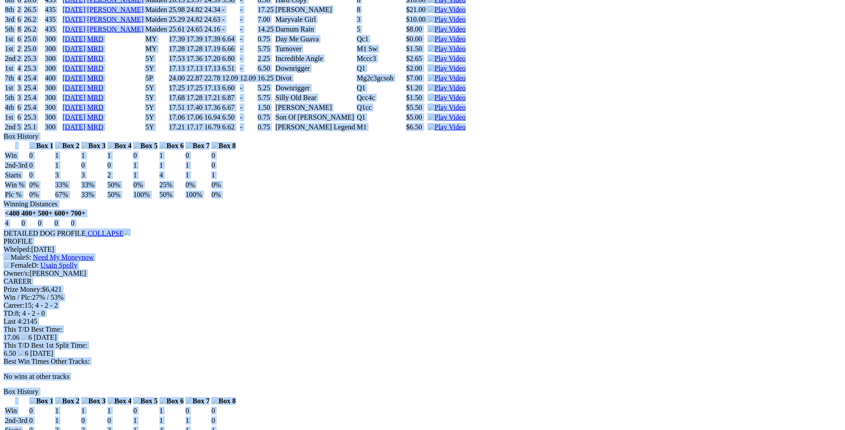
scroll to position [4349, 0]
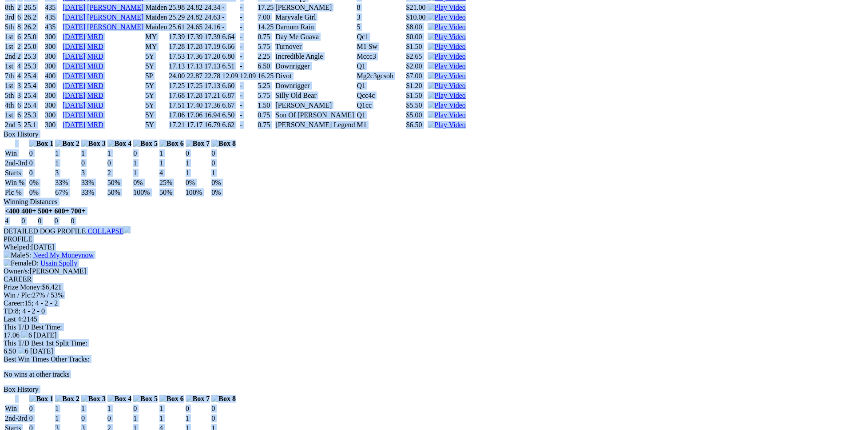
drag, startPoint x: 126, startPoint y: 208, endPoint x: 687, endPoint y: 316, distance: 571.8
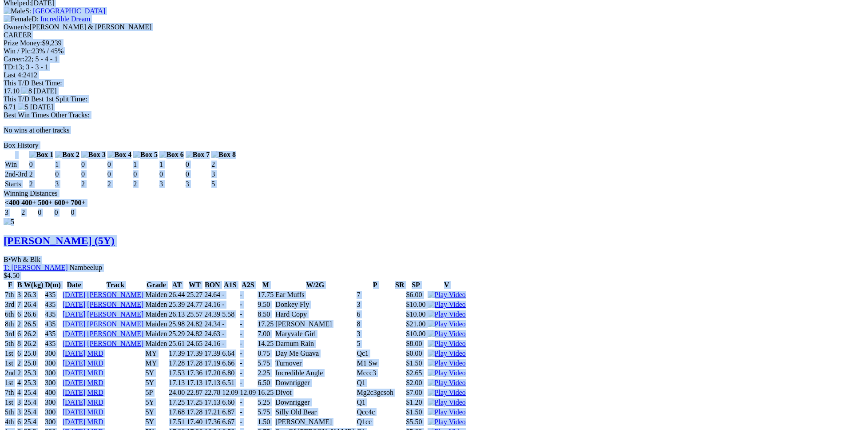
copy div "Spider Hulk (5Y) D • Dark Bdl T: Ricky Valenti Barragup $10.00 F B W(kg) D(m) D…"
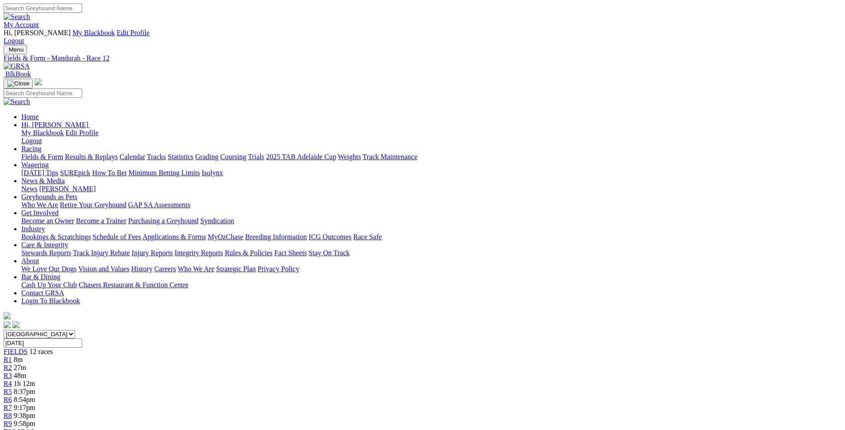
scroll to position [16, 0]
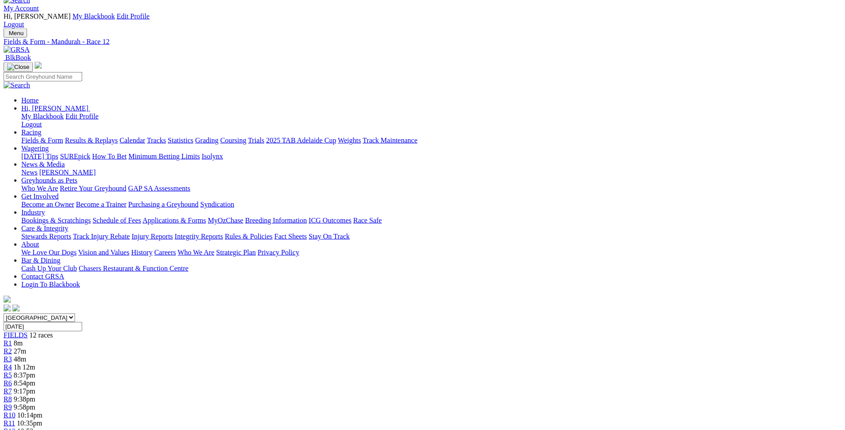
click at [453, 387] on div "R7 9:17pm" at bounding box center [423, 391] width 838 height 8
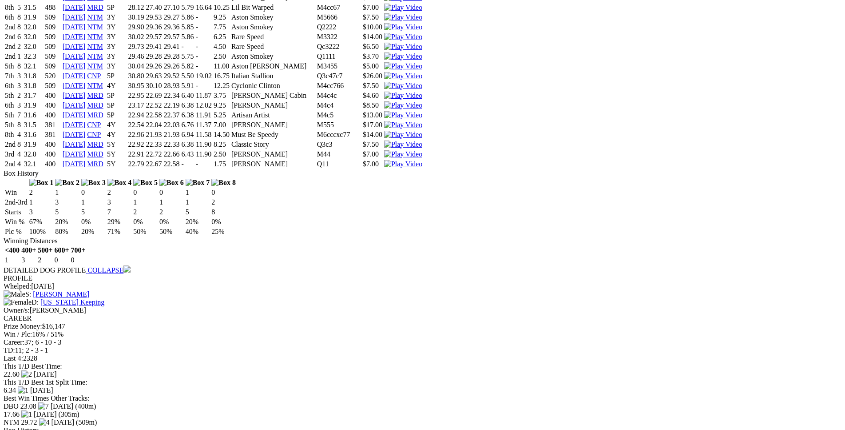
scroll to position [1857, 0]
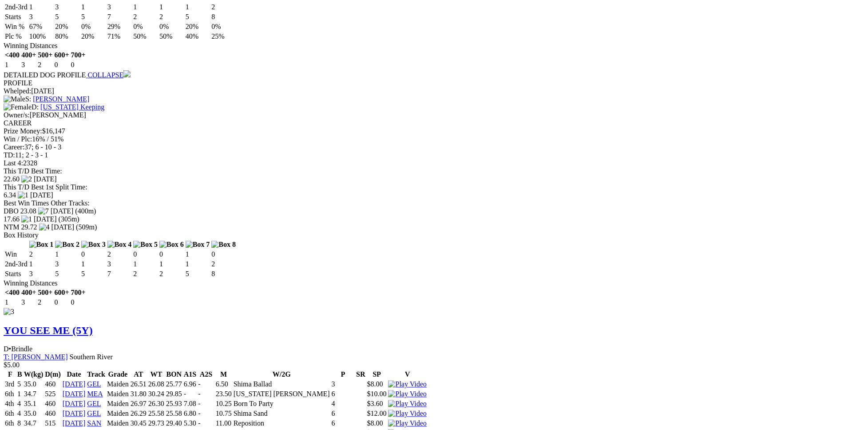
scroll to position [2014, 0]
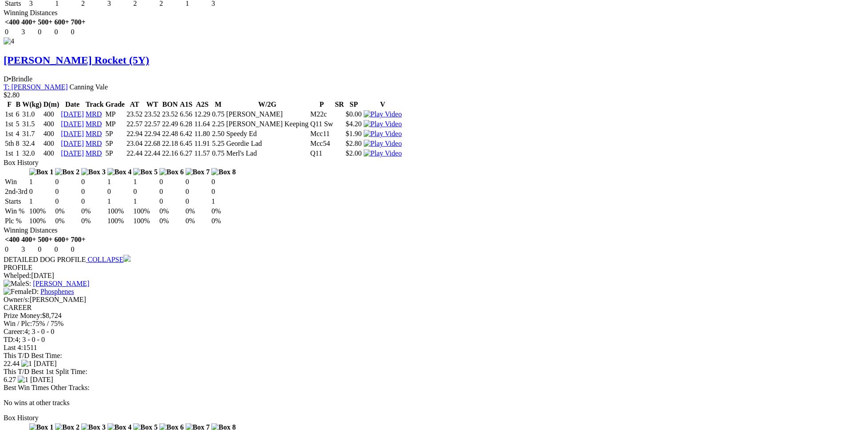
scroll to position [2921, 0]
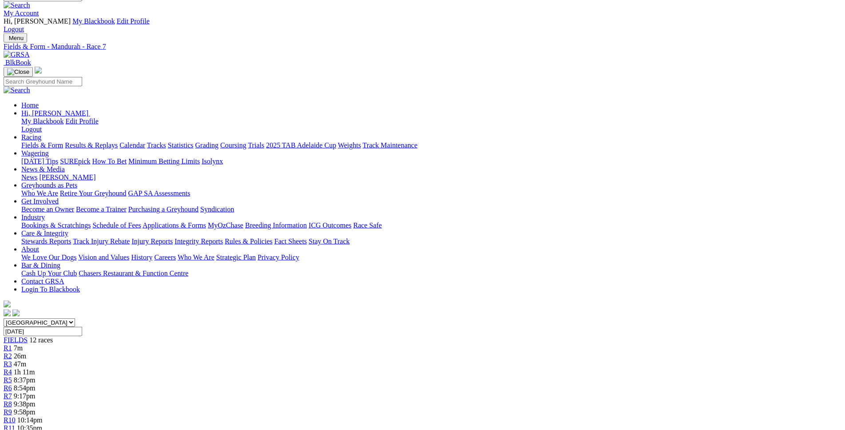
scroll to position [0, 0]
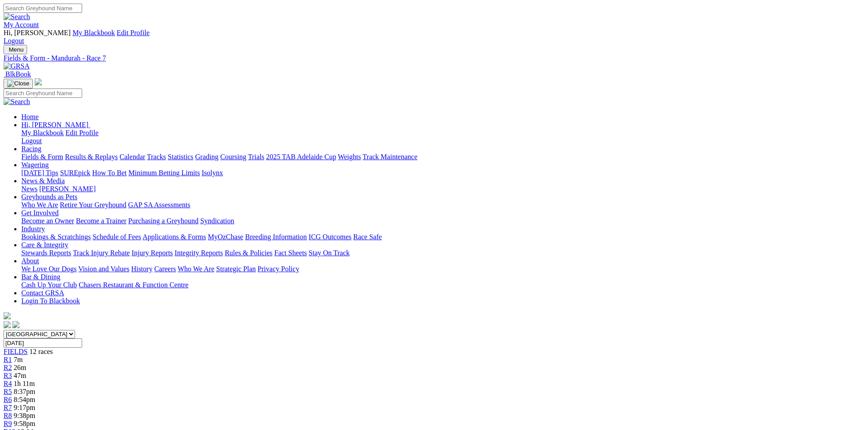
click at [331, 379] on div "R4 1h 11m" at bounding box center [423, 383] width 838 height 8
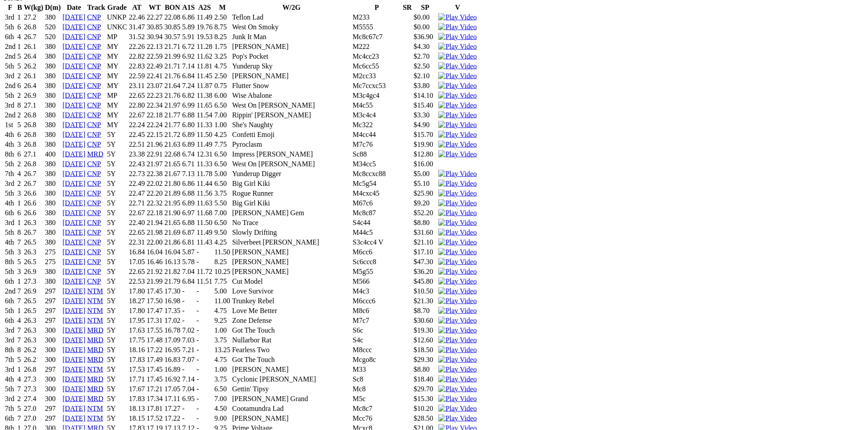
scroll to position [2039, 0]
drag, startPoint x: 228, startPoint y: 263, endPoint x: 519, endPoint y: 263, distance: 291.4
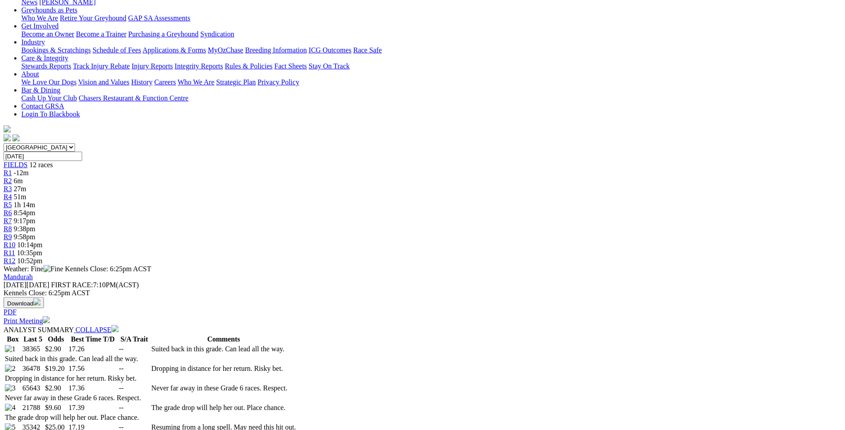
scroll to position [0, 0]
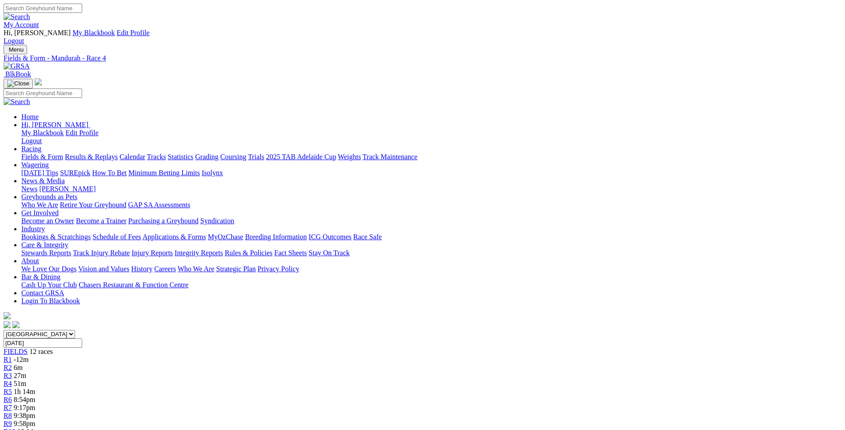
click at [487, 411] on div "R8 9:38pm" at bounding box center [423, 415] width 838 height 8
click at [36, 419] on span "9:58pm" at bounding box center [25, 423] width 22 height 8
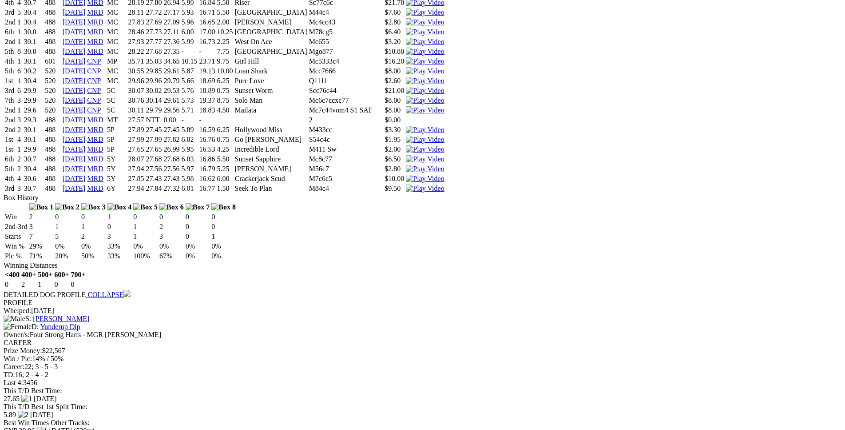
scroll to position [2521, 0]
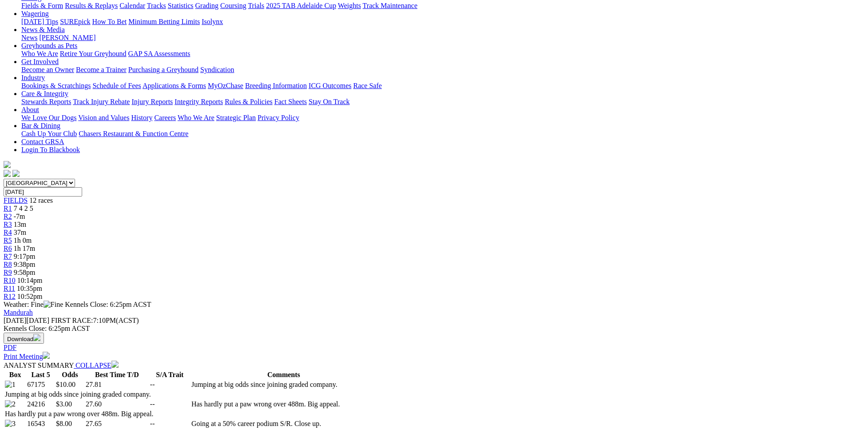
scroll to position [0, 0]
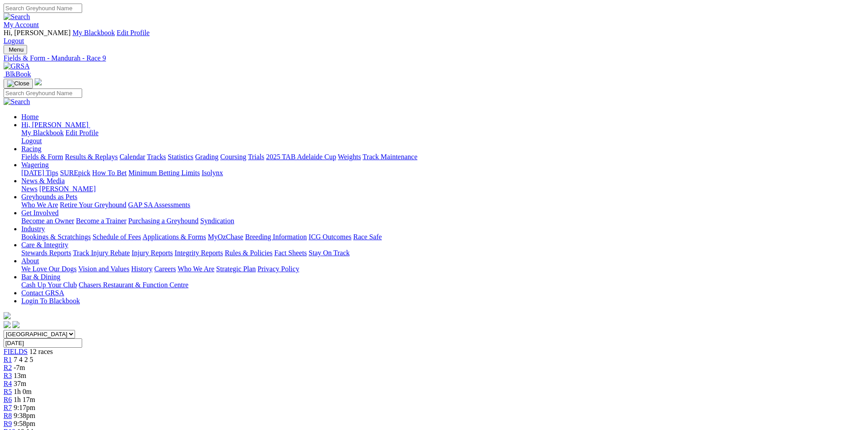
click at [16, 427] on span "R10" at bounding box center [10, 431] width 12 height 8
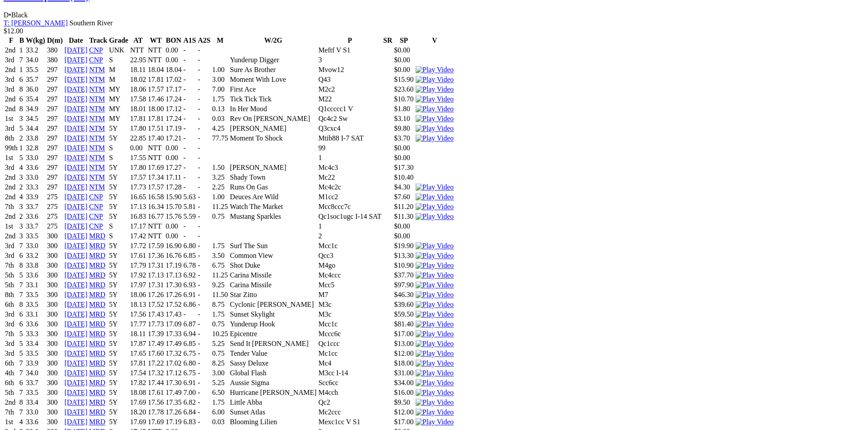
scroll to position [991, 0]
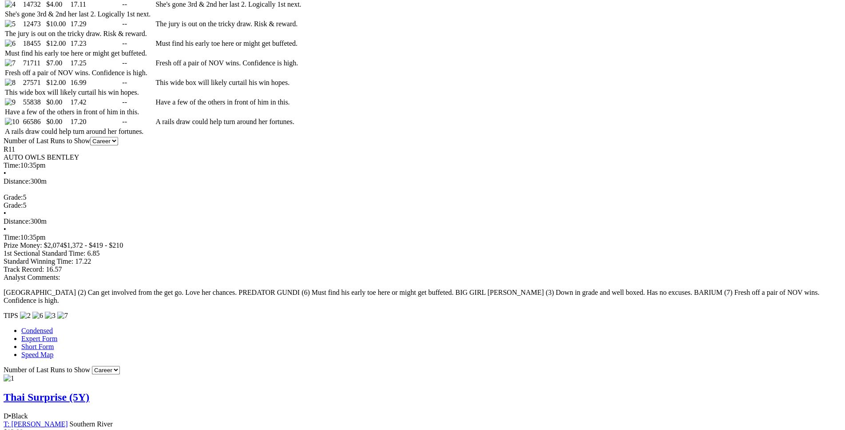
scroll to position [589, 0]
drag, startPoint x: 220, startPoint y: 196, endPoint x: 494, endPoint y: 196, distance: 274.5
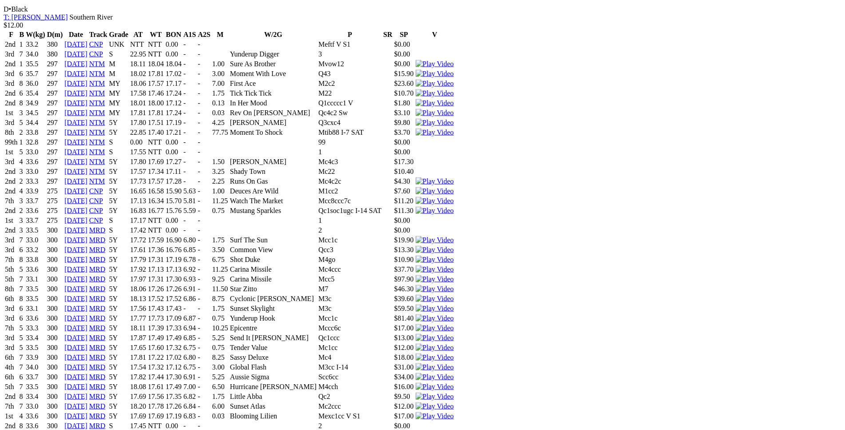
scroll to position [996, 0]
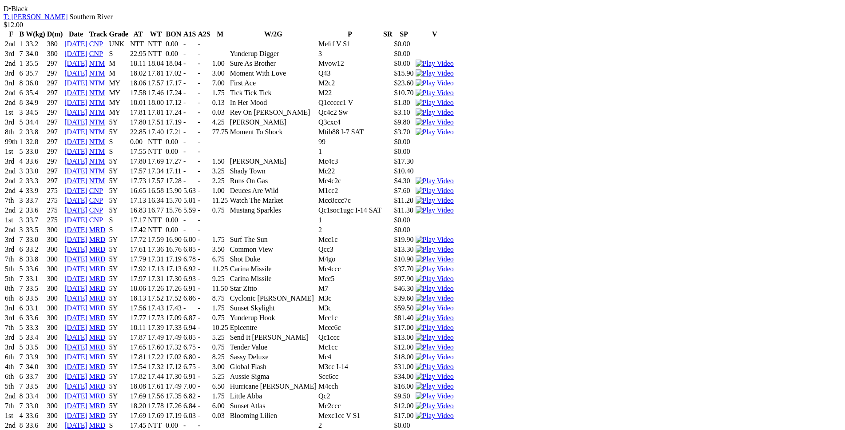
drag, startPoint x: 230, startPoint y: 57, endPoint x: 503, endPoint y: 58, distance: 272.8
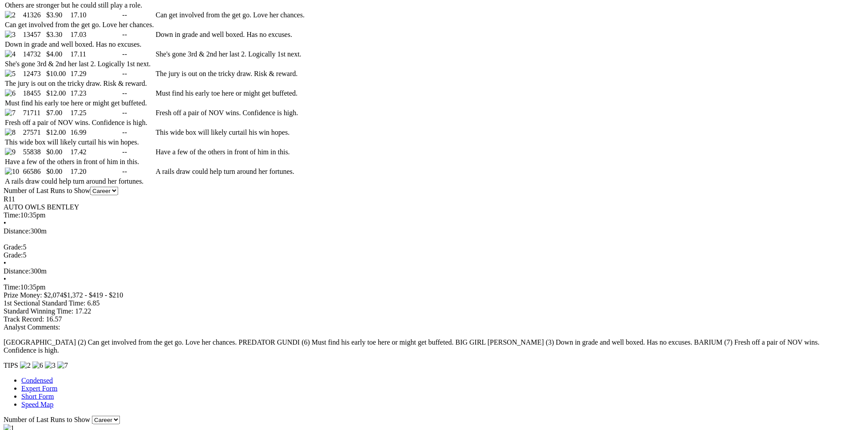
scroll to position [543, 0]
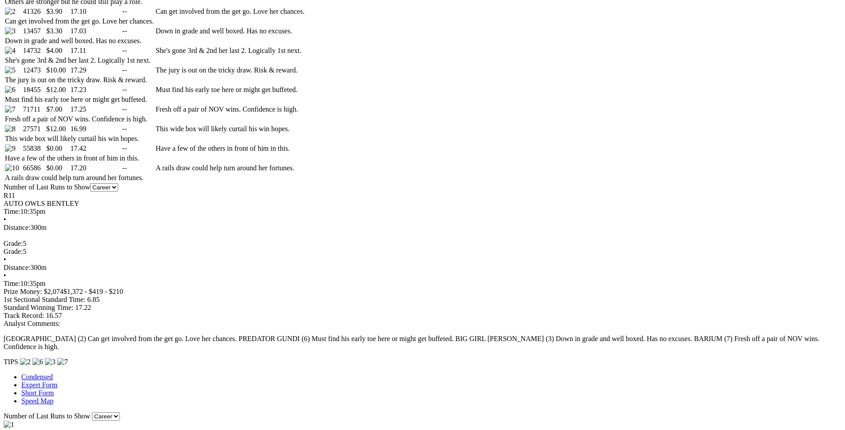
drag, startPoint x: 224, startPoint y: 234, endPoint x: 479, endPoint y: 234, distance: 255.0
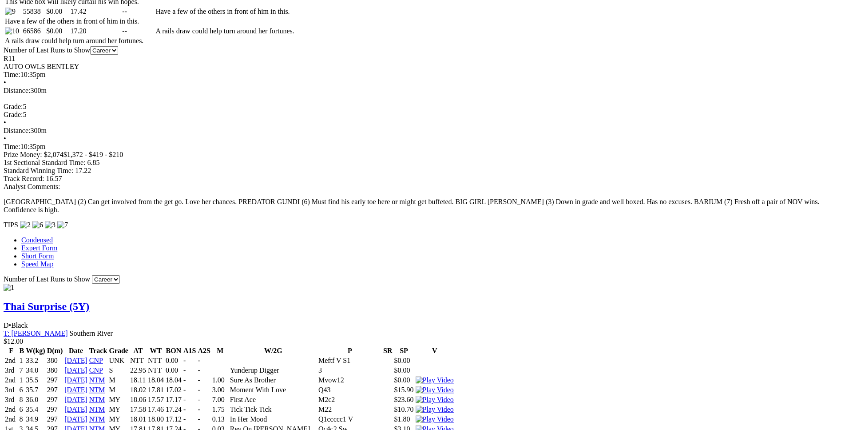
scroll to position [680, 0]
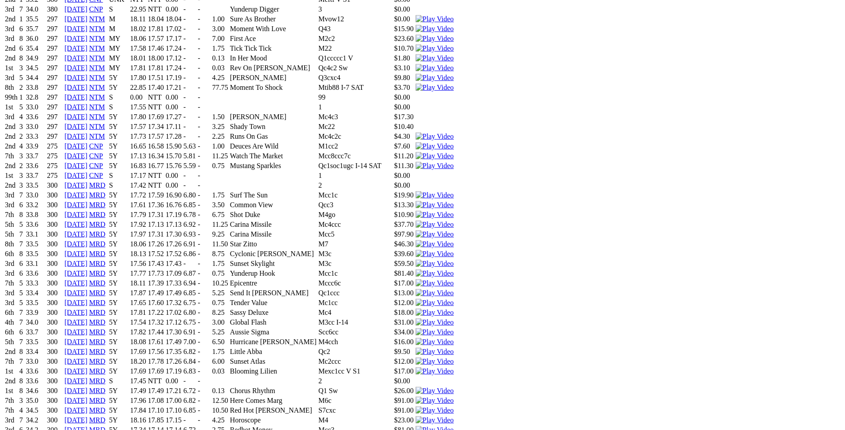
scroll to position [1042, 0]
drag, startPoint x: 204, startPoint y: 196, endPoint x: 514, endPoint y: 198, distance: 309.6
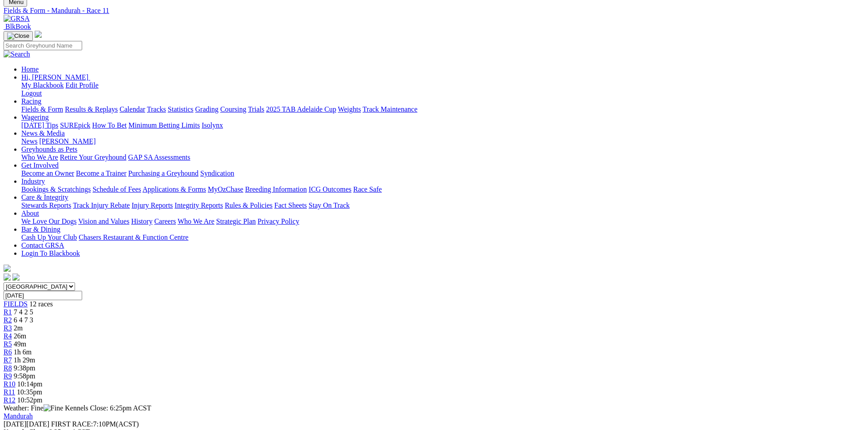
scroll to position [45, 0]
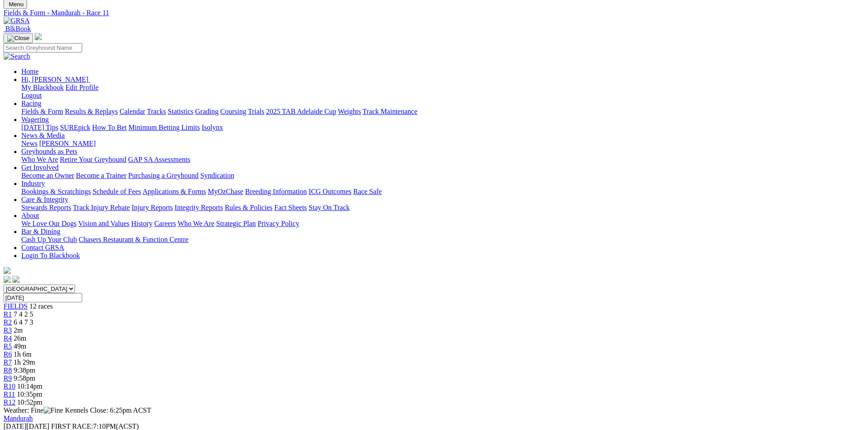
click at [673, 398] on div "R12 10:52pm" at bounding box center [423, 402] width 838 height 8
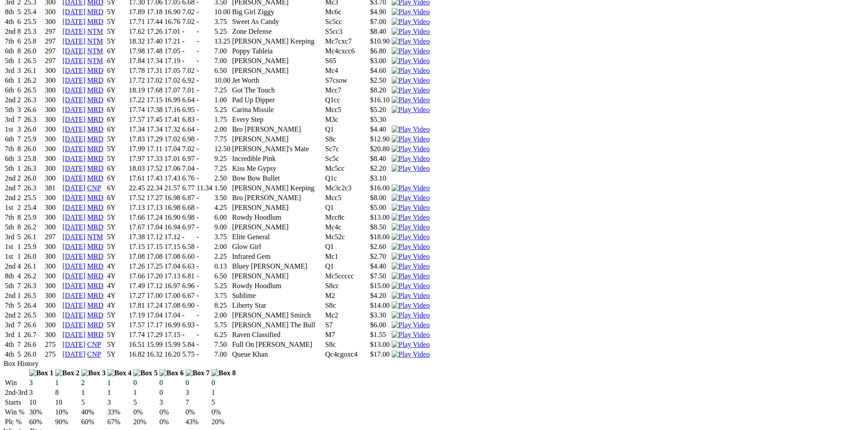
scroll to position [2492, 0]
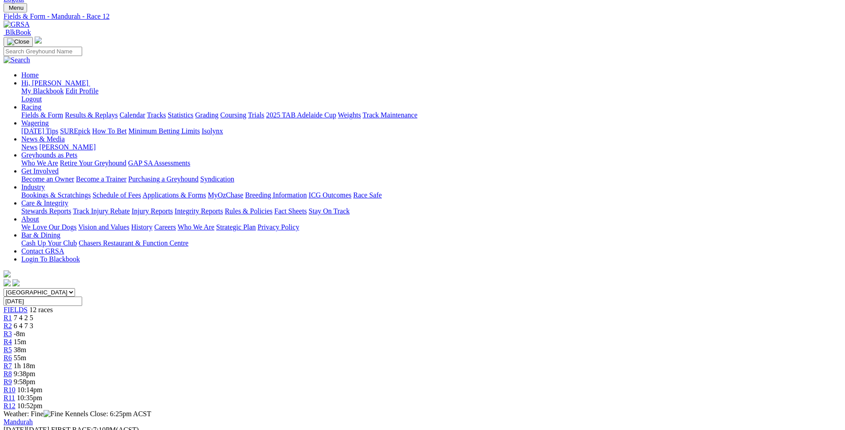
scroll to position [0, 0]
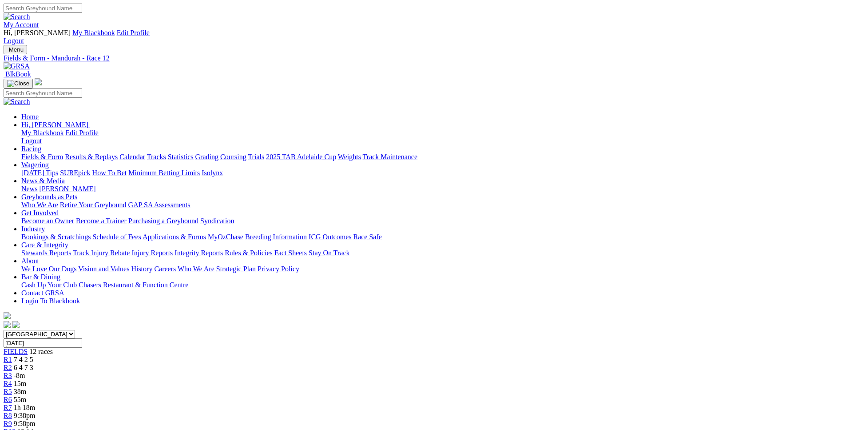
click at [26, 379] on span "15m" at bounding box center [20, 383] width 12 height 8
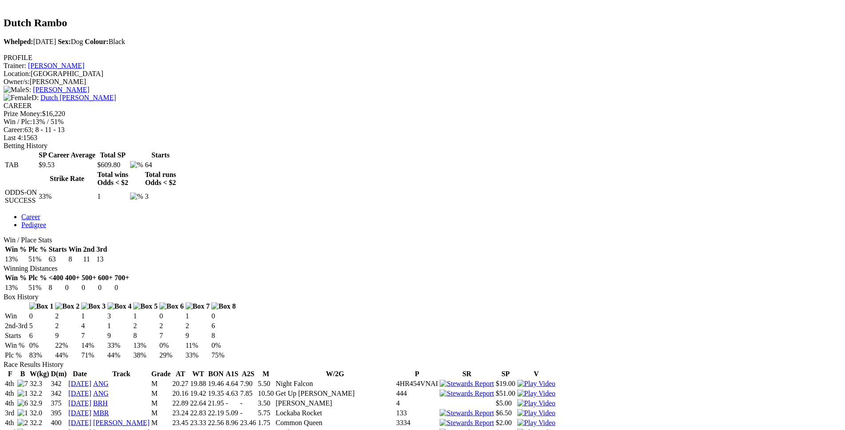
scroll to position [328, 0]
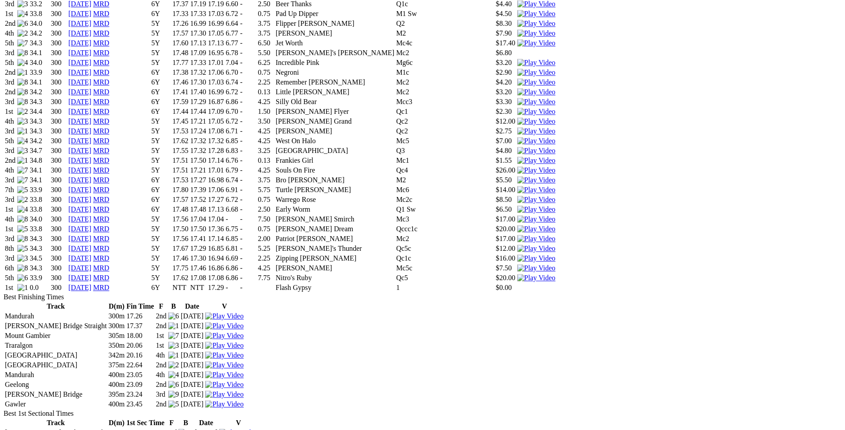
scroll to position [1042, 0]
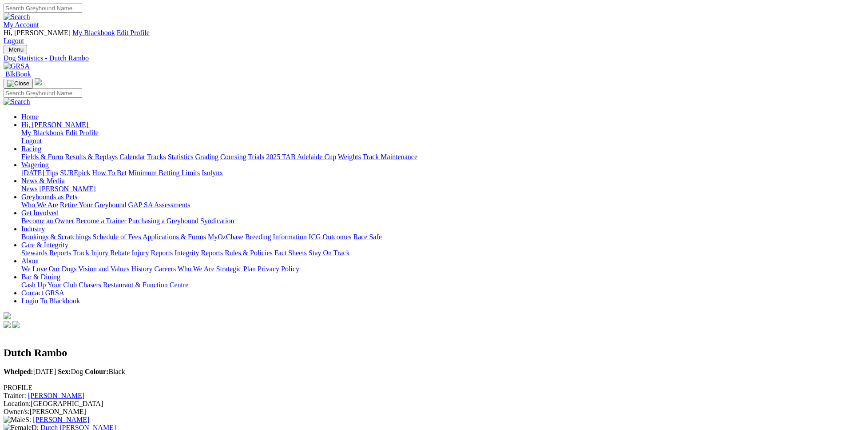
click at [63, 153] on link "Fields & Form" at bounding box center [42, 157] width 42 height 8
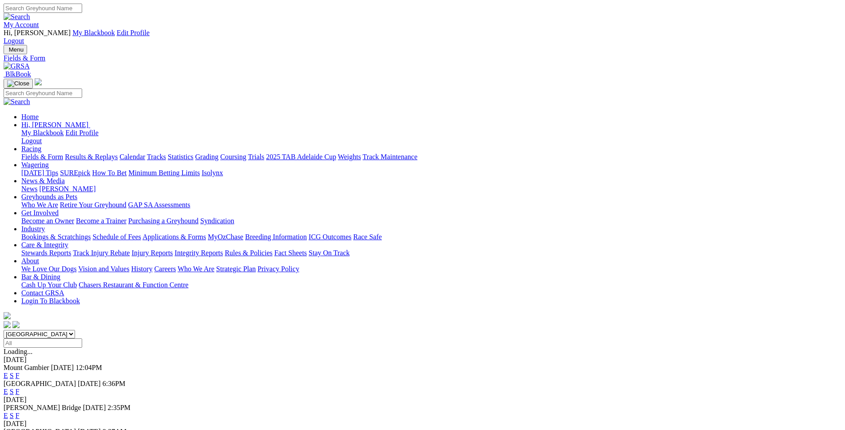
select select "WA"
click option "[GEOGRAPHIC_DATA]" at bounding box center [0, 0] width 0 height 0
click at [8, 371] on link "E" at bounding box center [6, 375] width 4 height 8
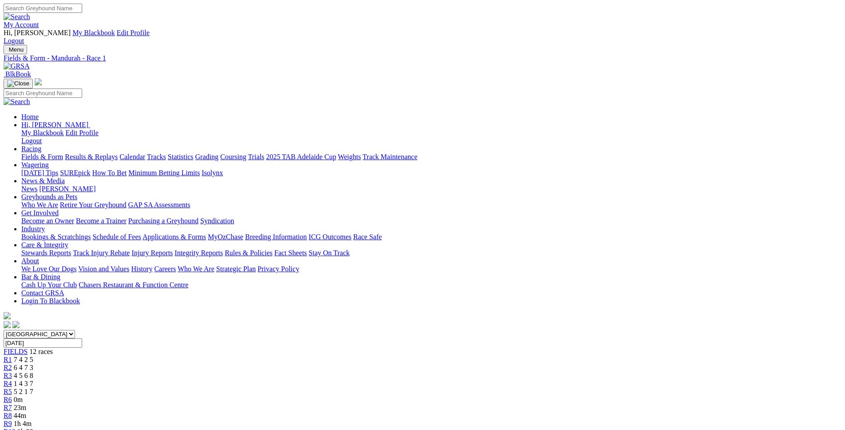
click at [427, 395] on div "R6 0m" at bounding box center [423, 399] width 838 height 8
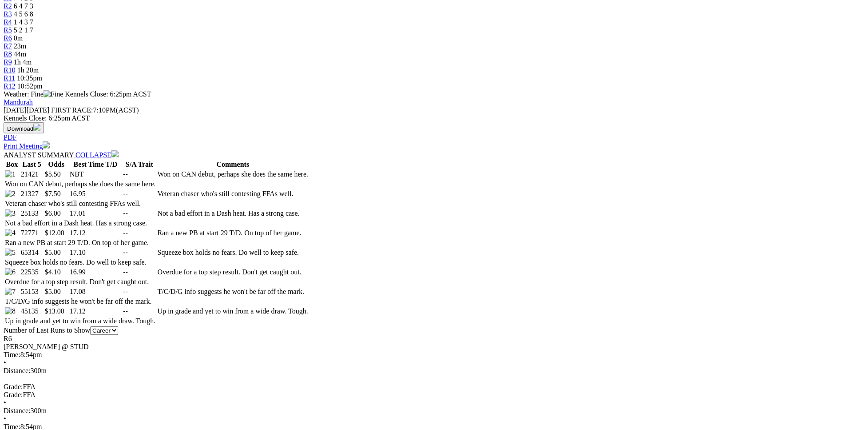
scroll to position [362, 0]
